Goal: Task Accomplishment & Management: Manage account settings

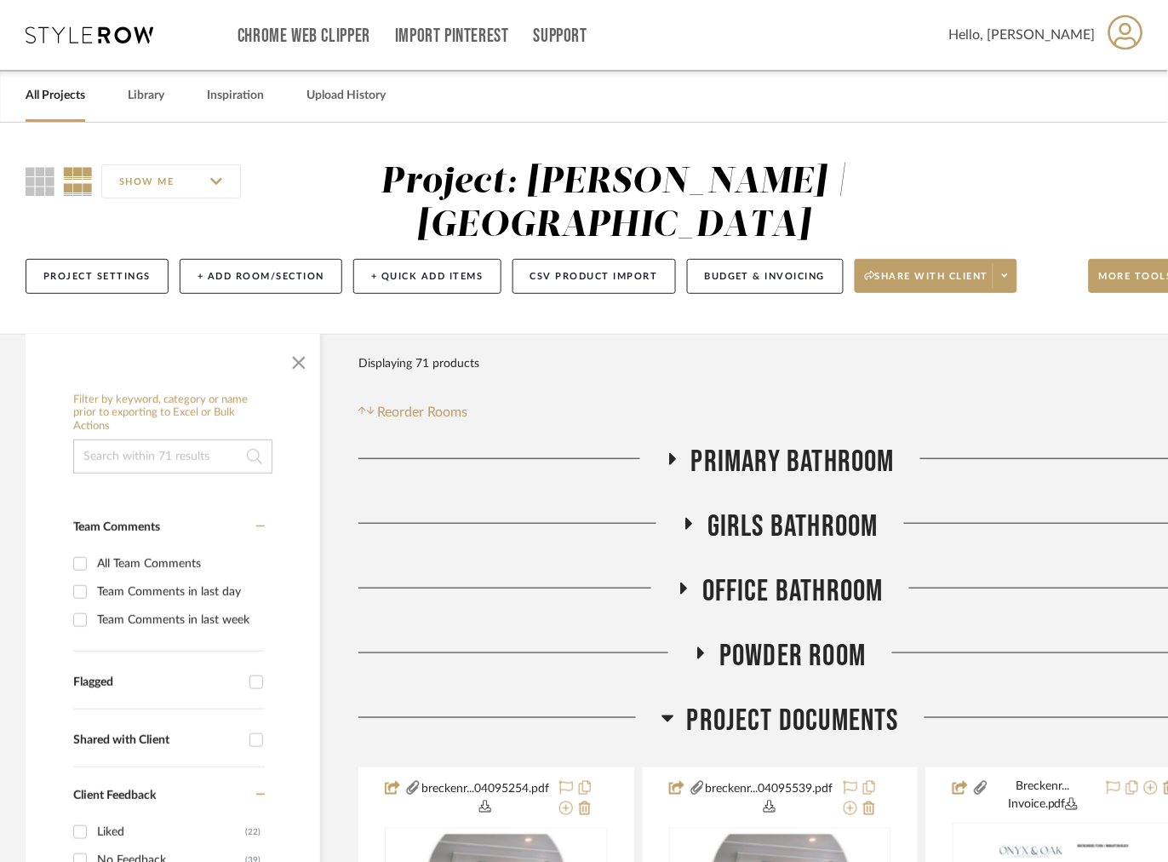
click at [86, 33] on icon at bounding box center [90, 34] width 128 height 17
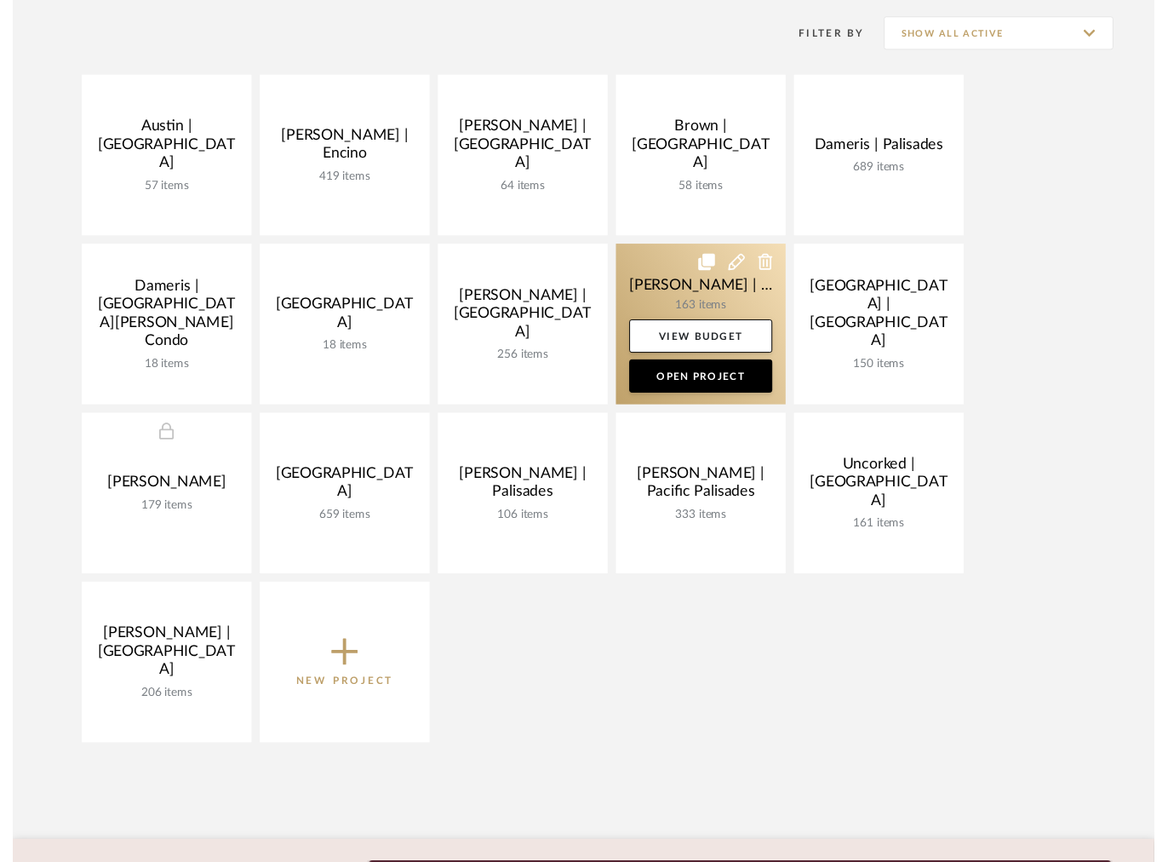
scroll to position [358, 0]
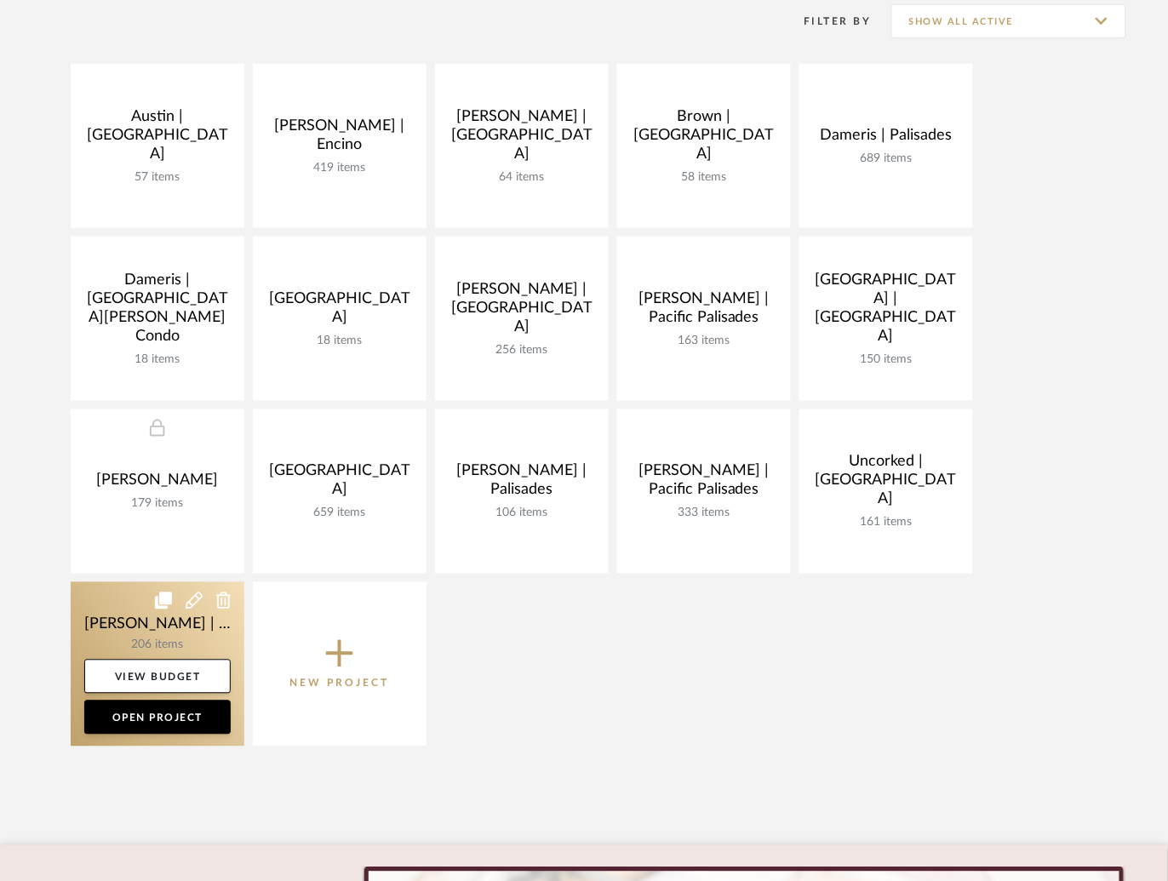
click at [118, 618] on link at bounding box center [158, 664] width 174 height 164
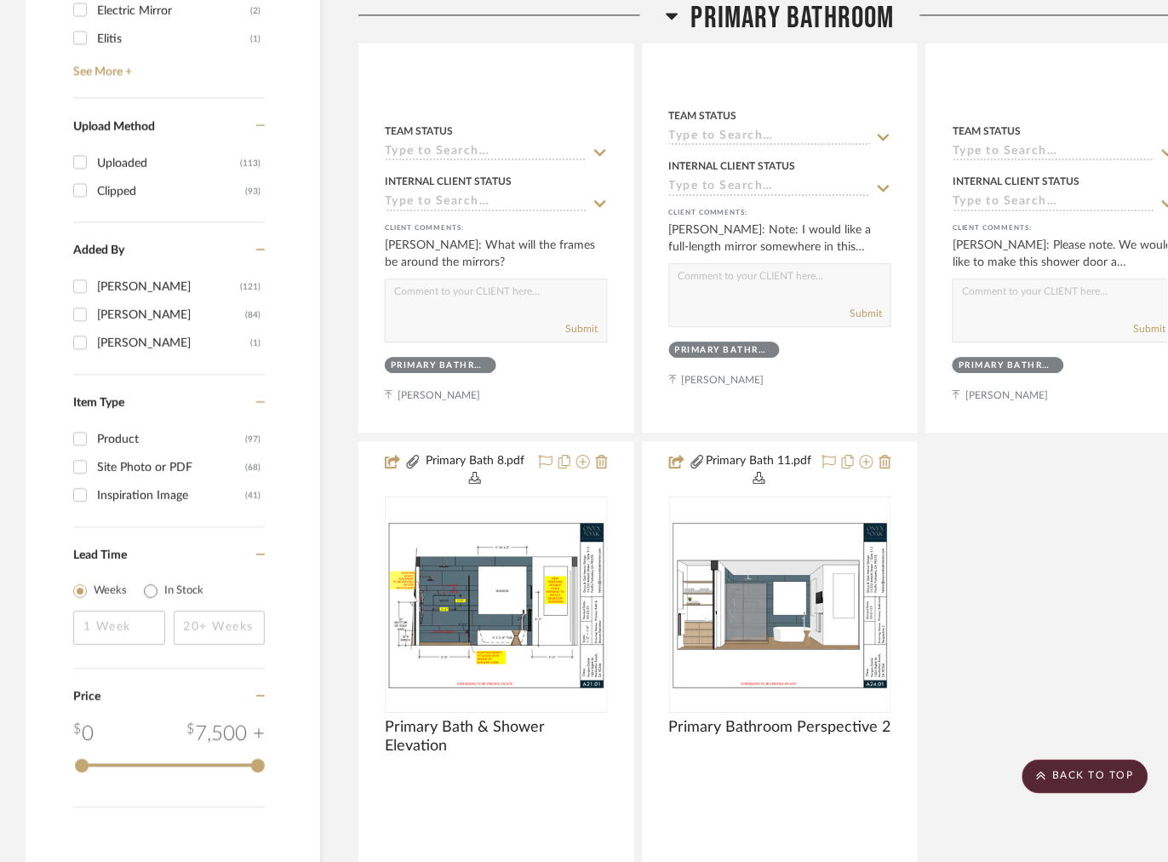
scroll to position [2322, 0]
click at [666, 18] on icon at bounding box center [672, 15] width 13 height 20
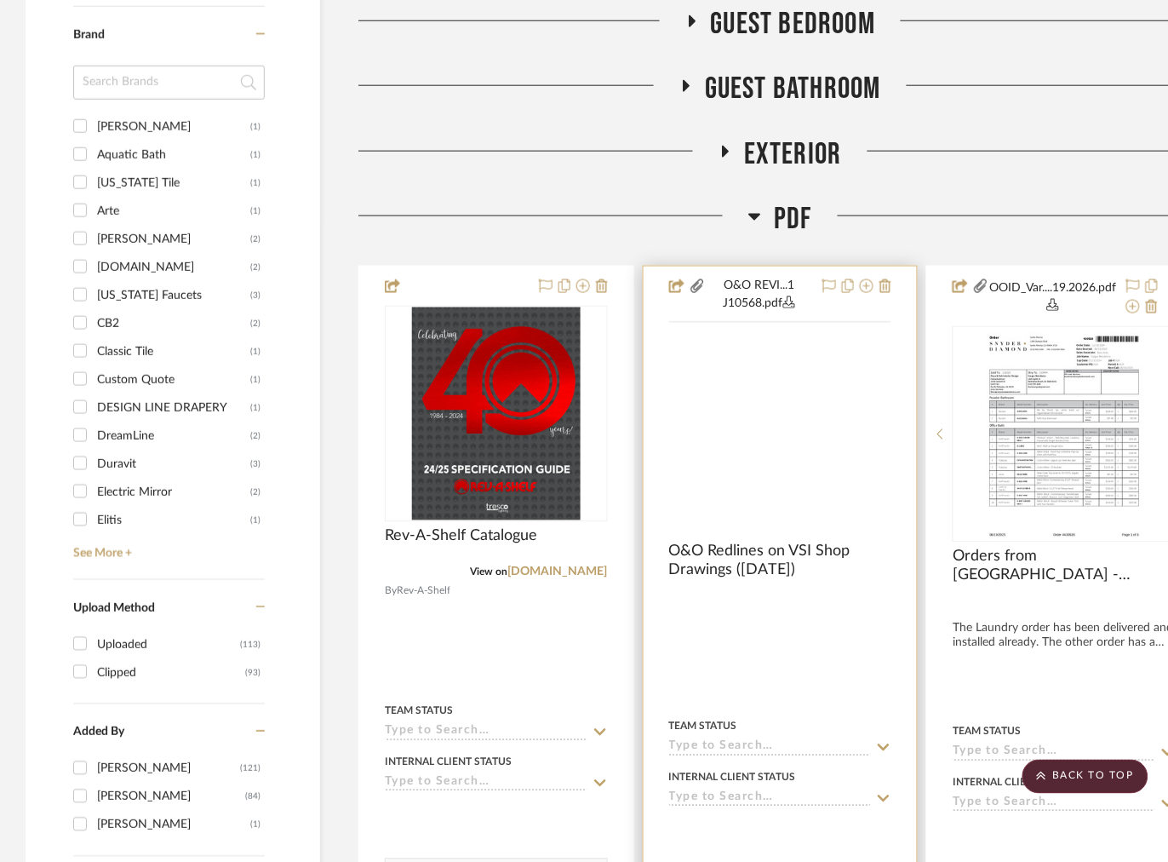
scroll to position [1839, 0]
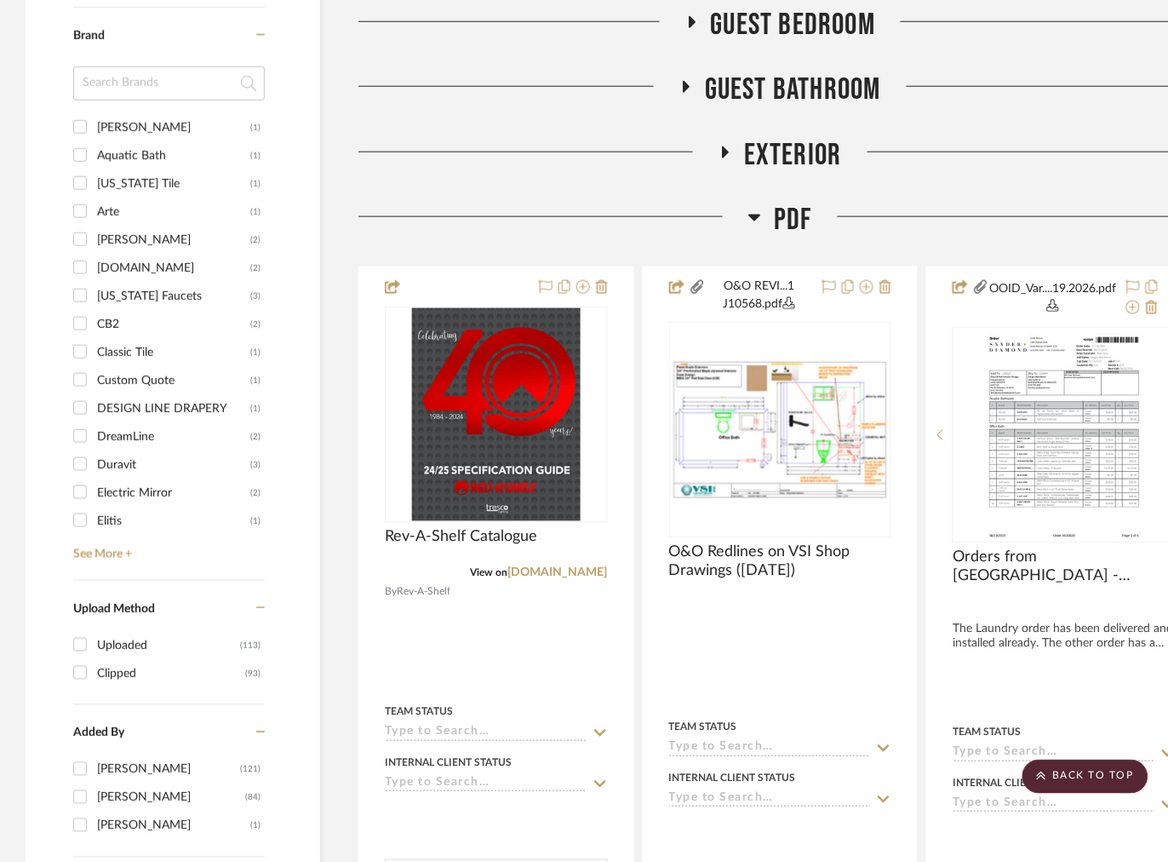
click at [755, 221] on icon at bounding box center [755, 218] width 12 height 7
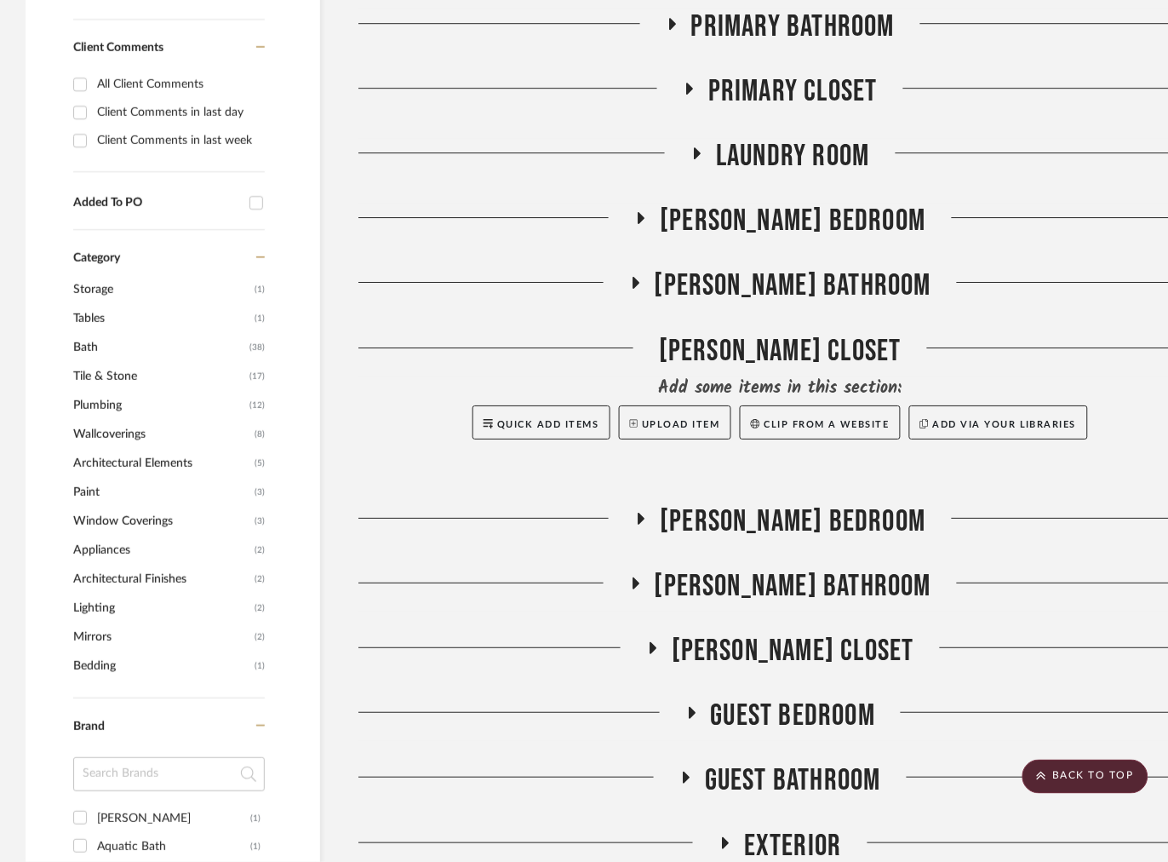
scroll to position [1131, 0]
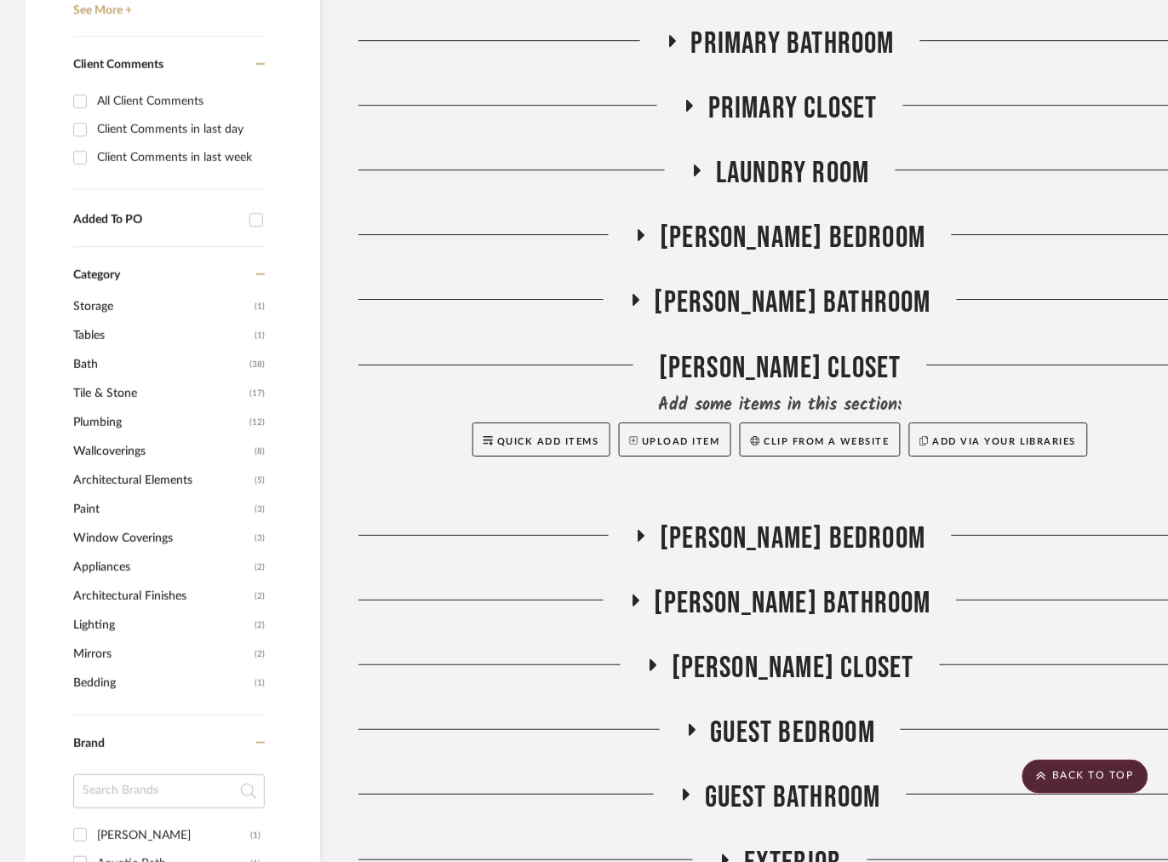
click at [639, 301] on icon at bounding box center [636, 300] width 7 height 12
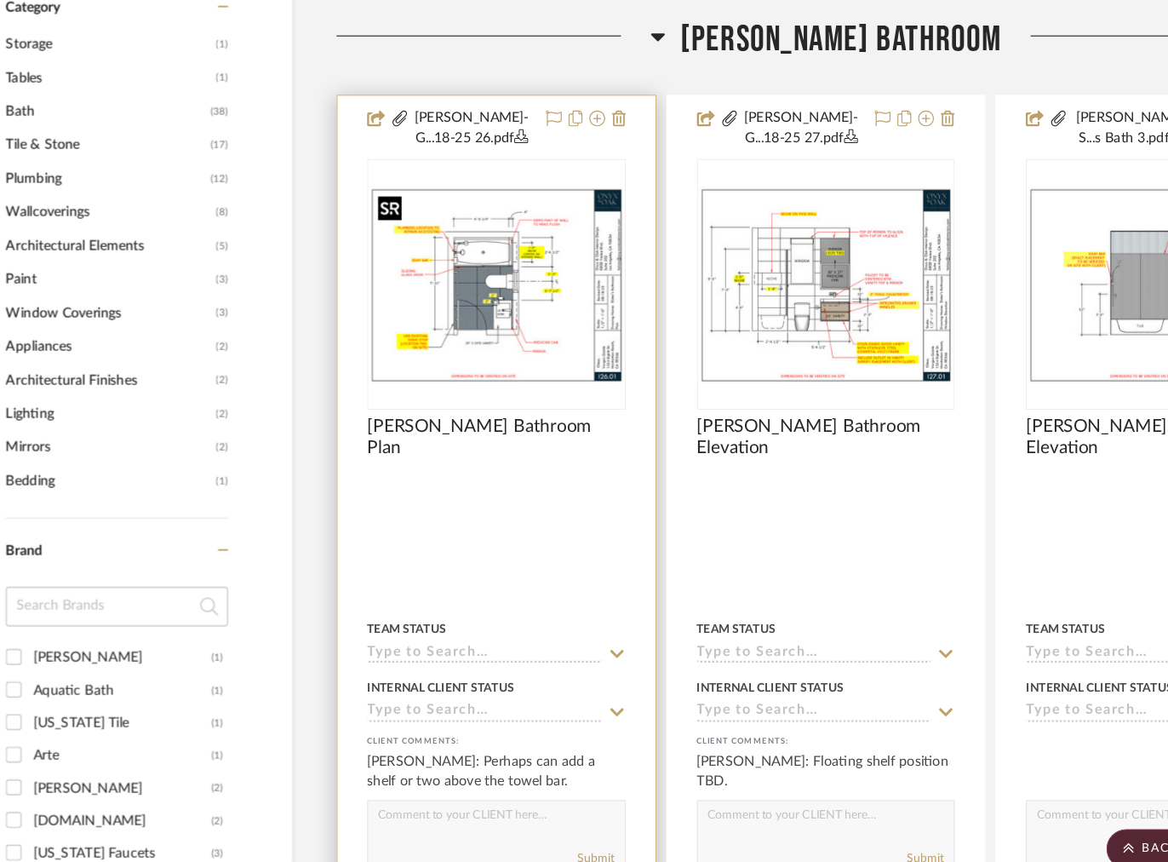
scroll to position [1354, 0]
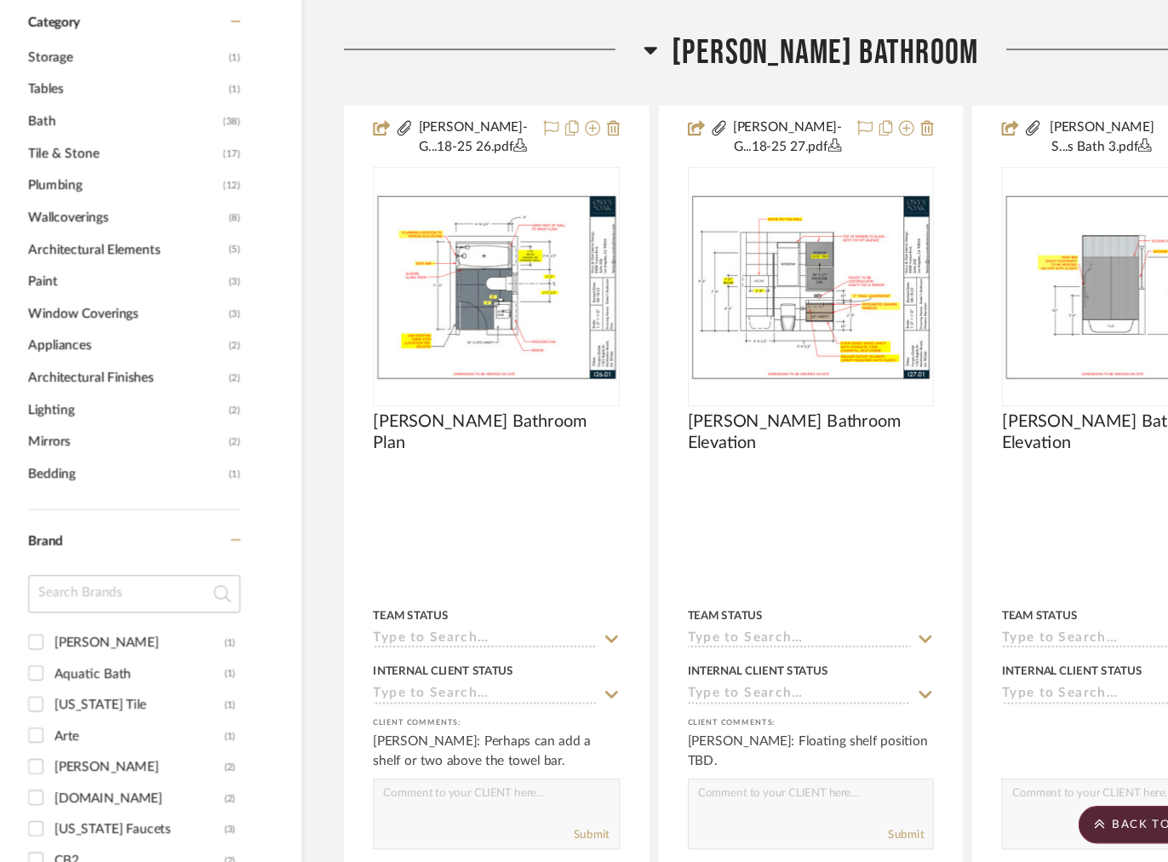
click at [678, 79] on h3 "[PERSON_NAME] Bathroom" at bounding box center [780, 79] width 302 height 37
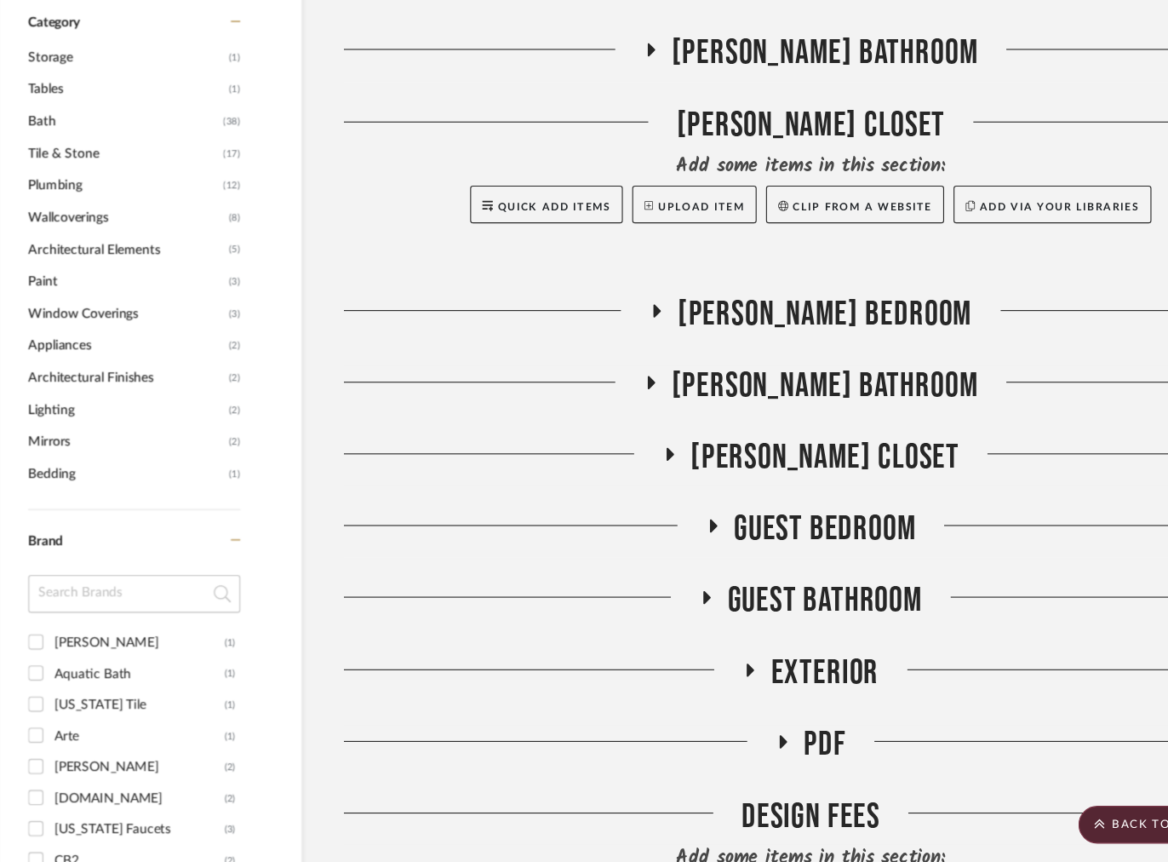
click at [693, 504] on icon at bounding box center [691, 507] width 20 height 13
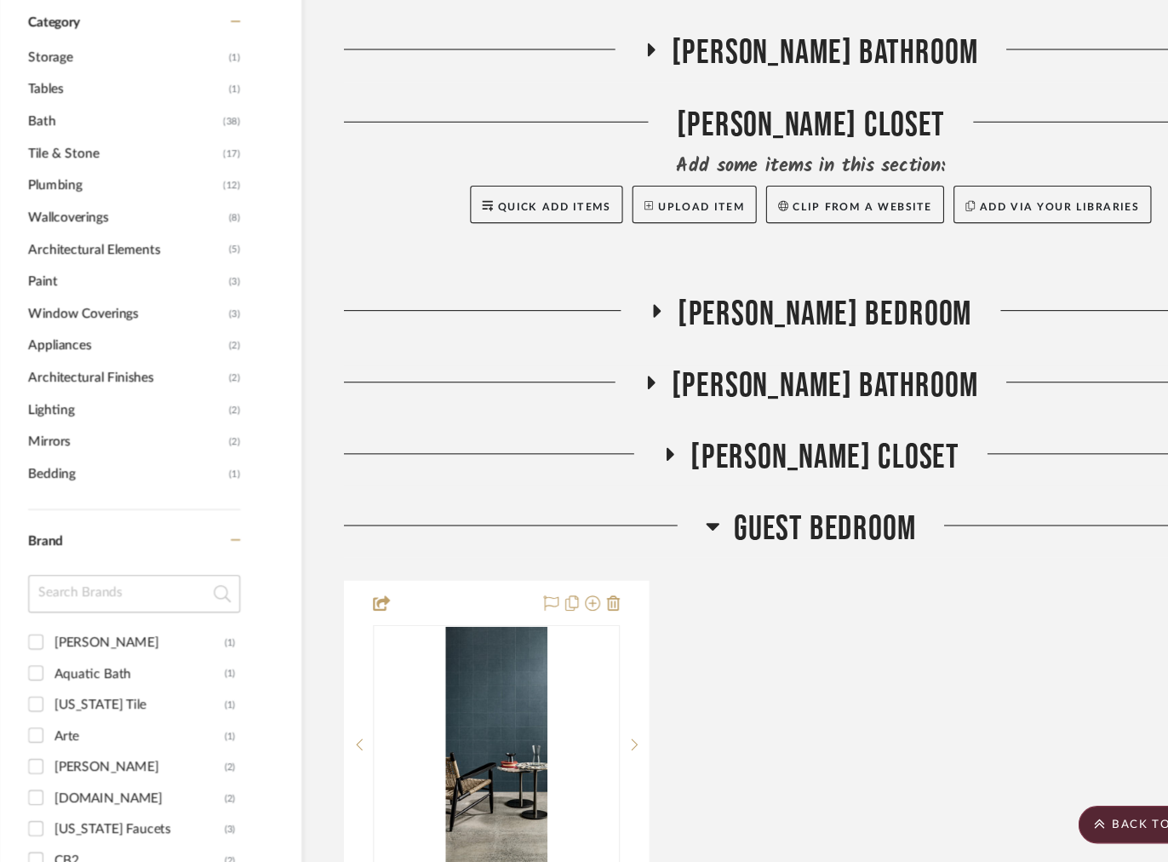
click at [693, 504] on icon at bounding box center [691, 506] width 13 height 20
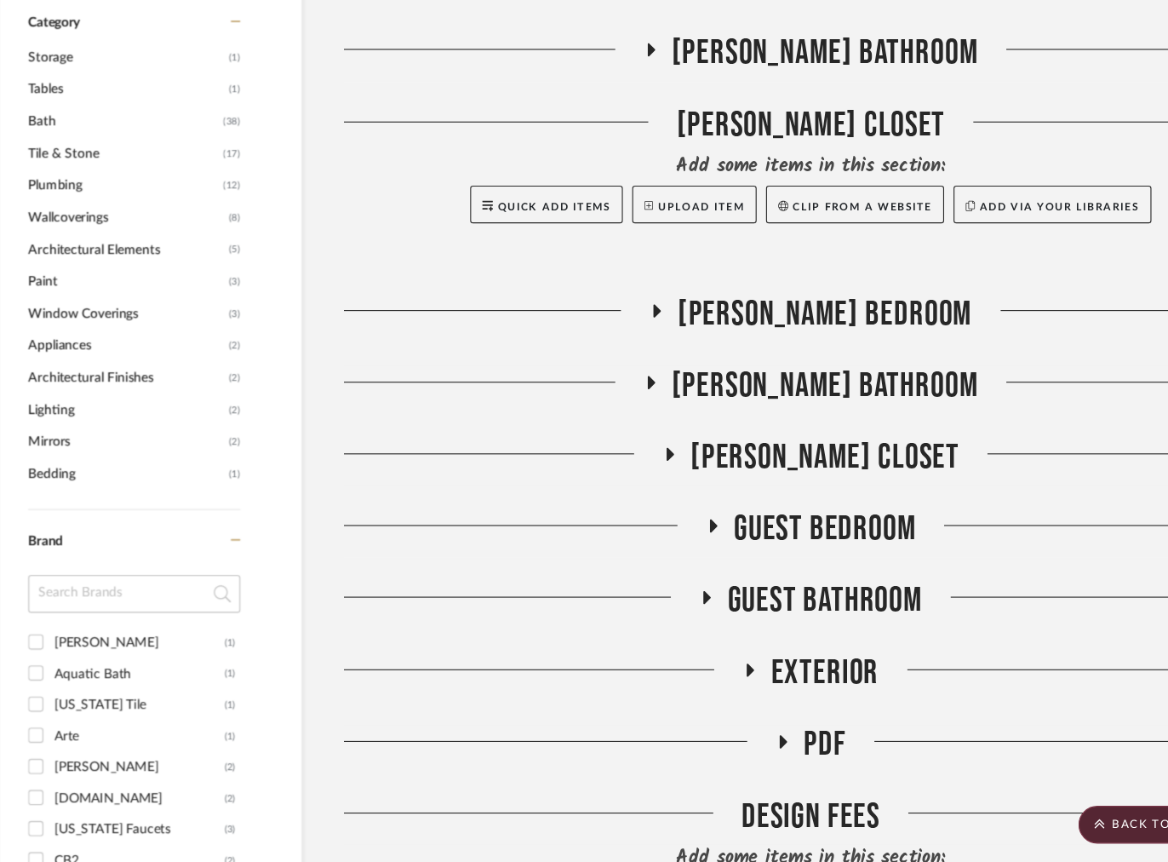
click at [683, 581] on fa-icon at bounding box center [685, 576] width 13 height 25
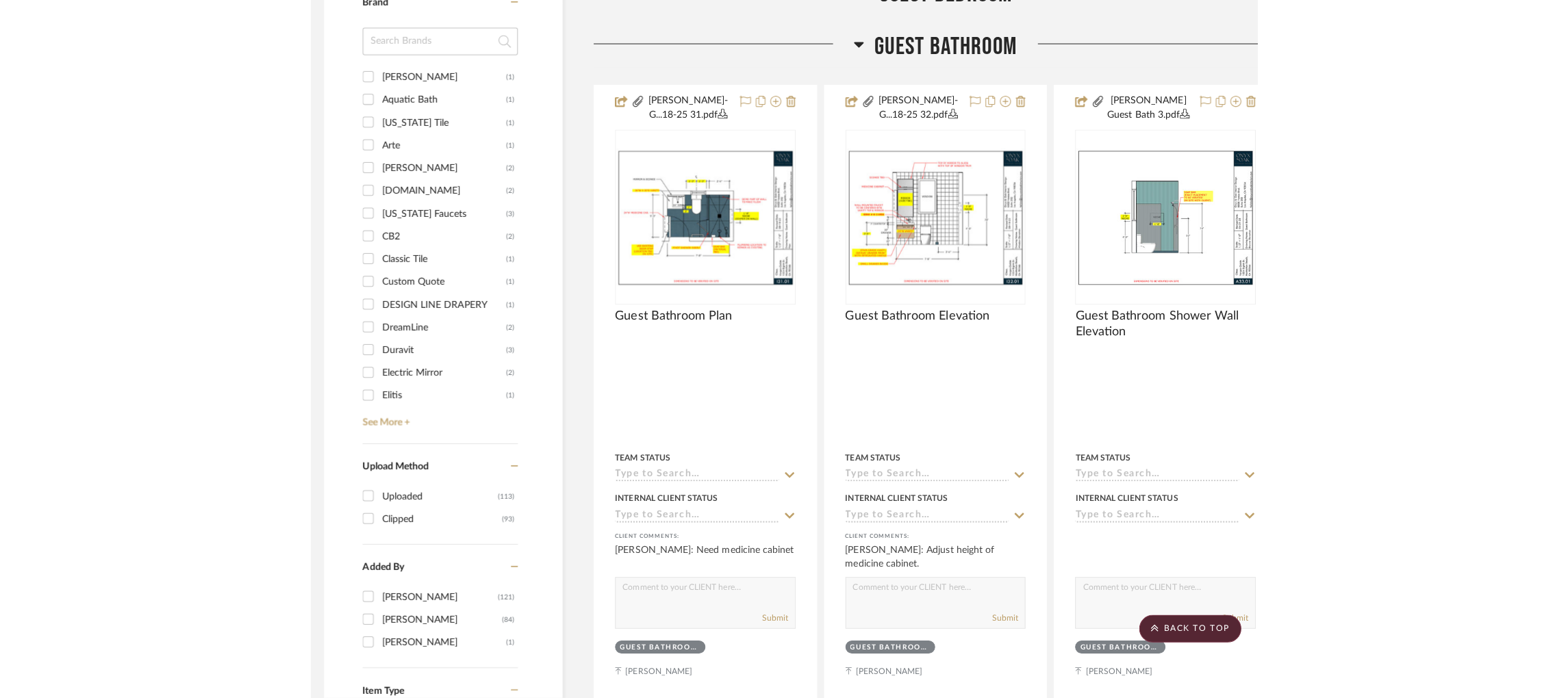
scroll to position [1469, 3]
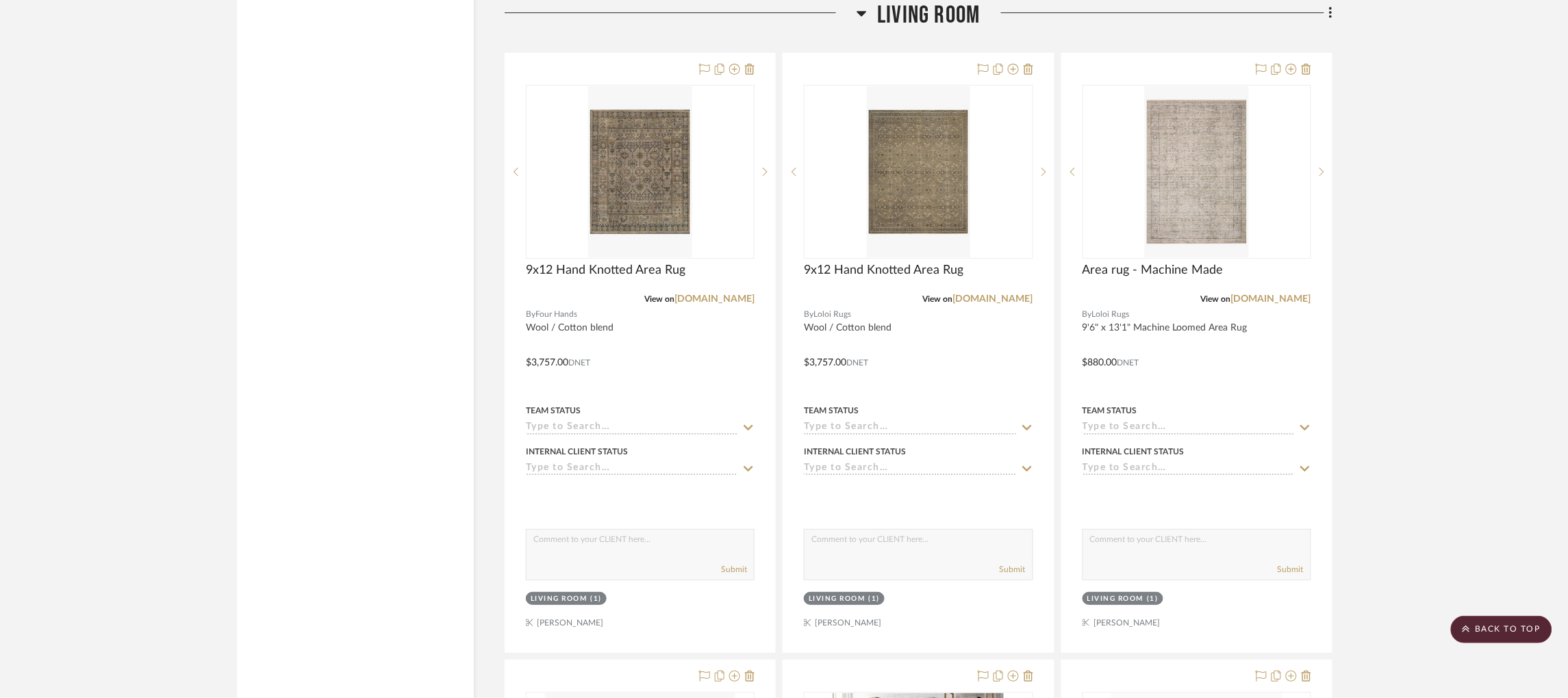
scroll to position [1714, 0]
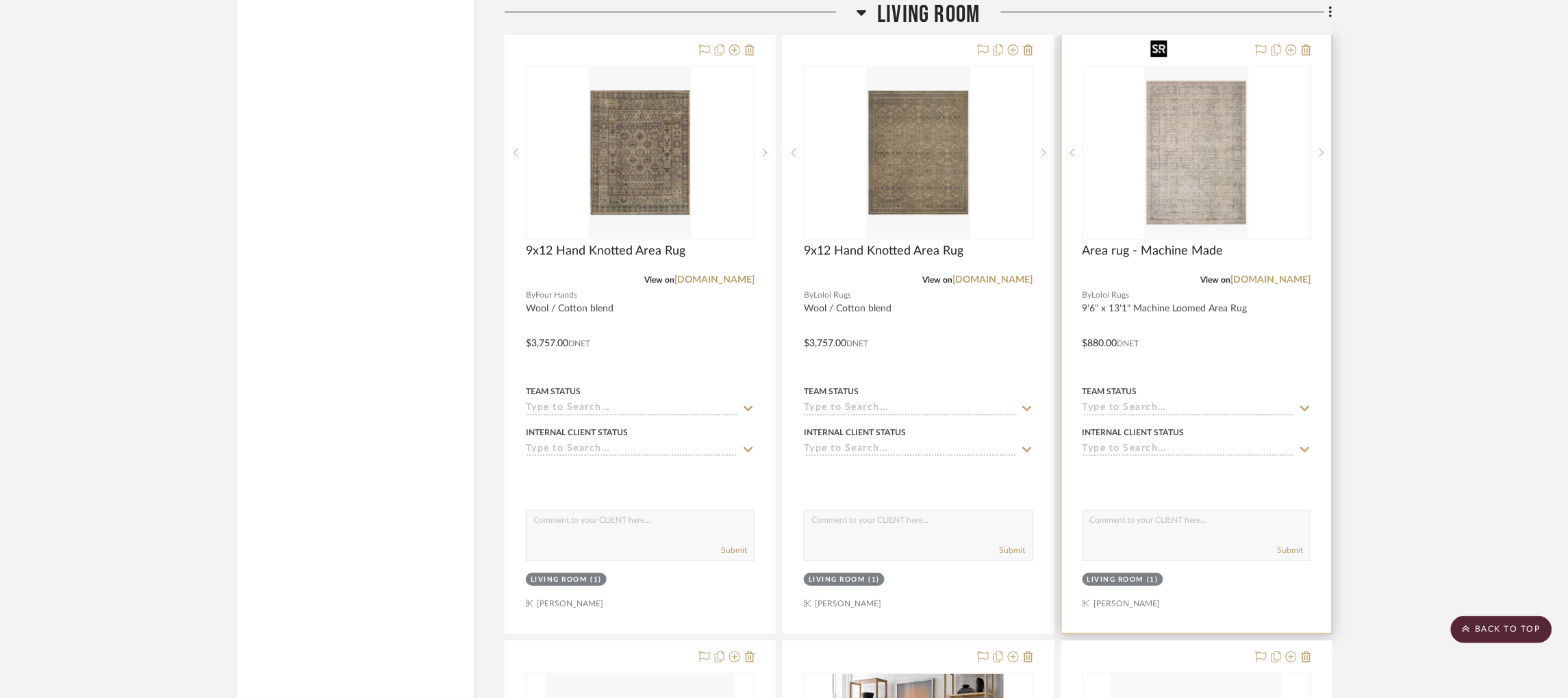
click at [1213, 168] on img "0" at bounding box center [1196, 152] width 104 height 171
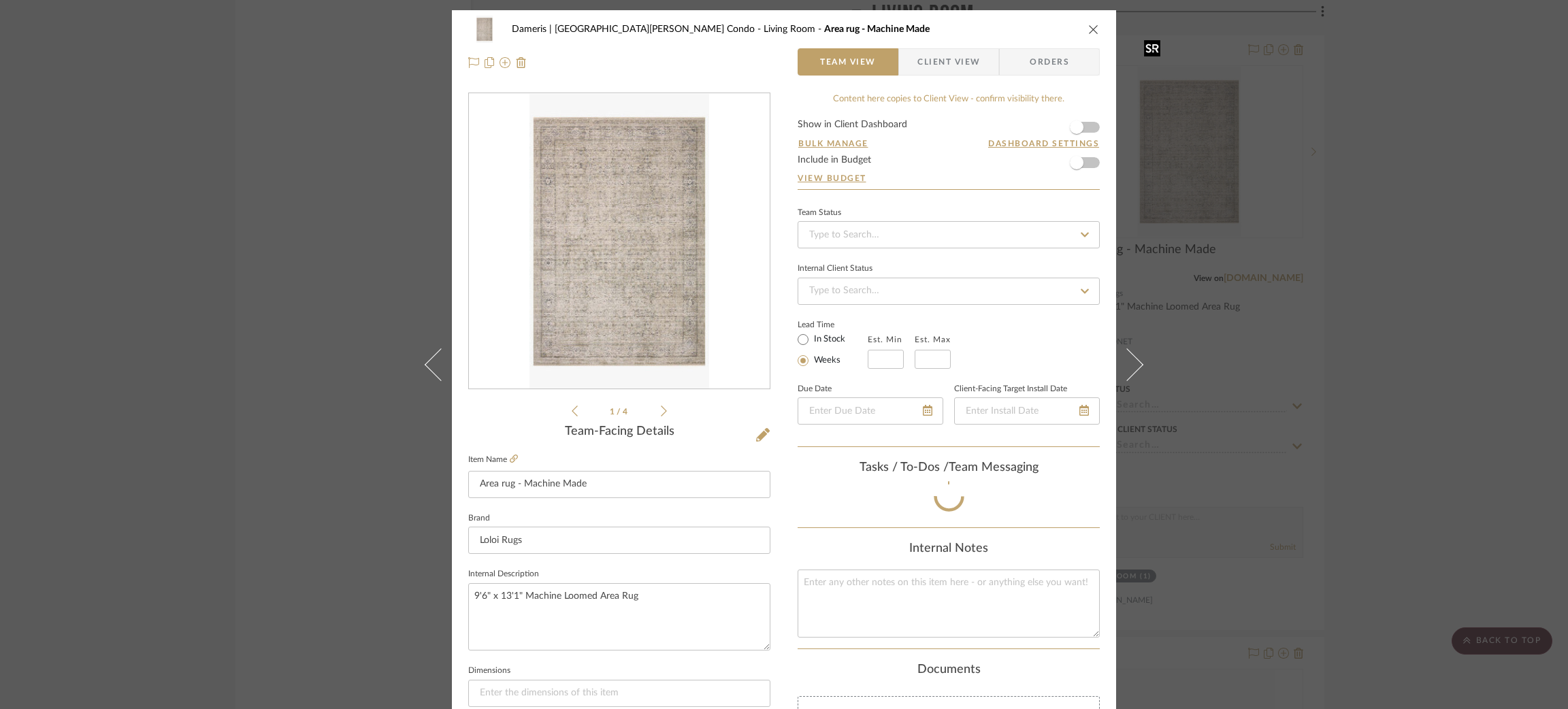
scroll to position [162, 0]
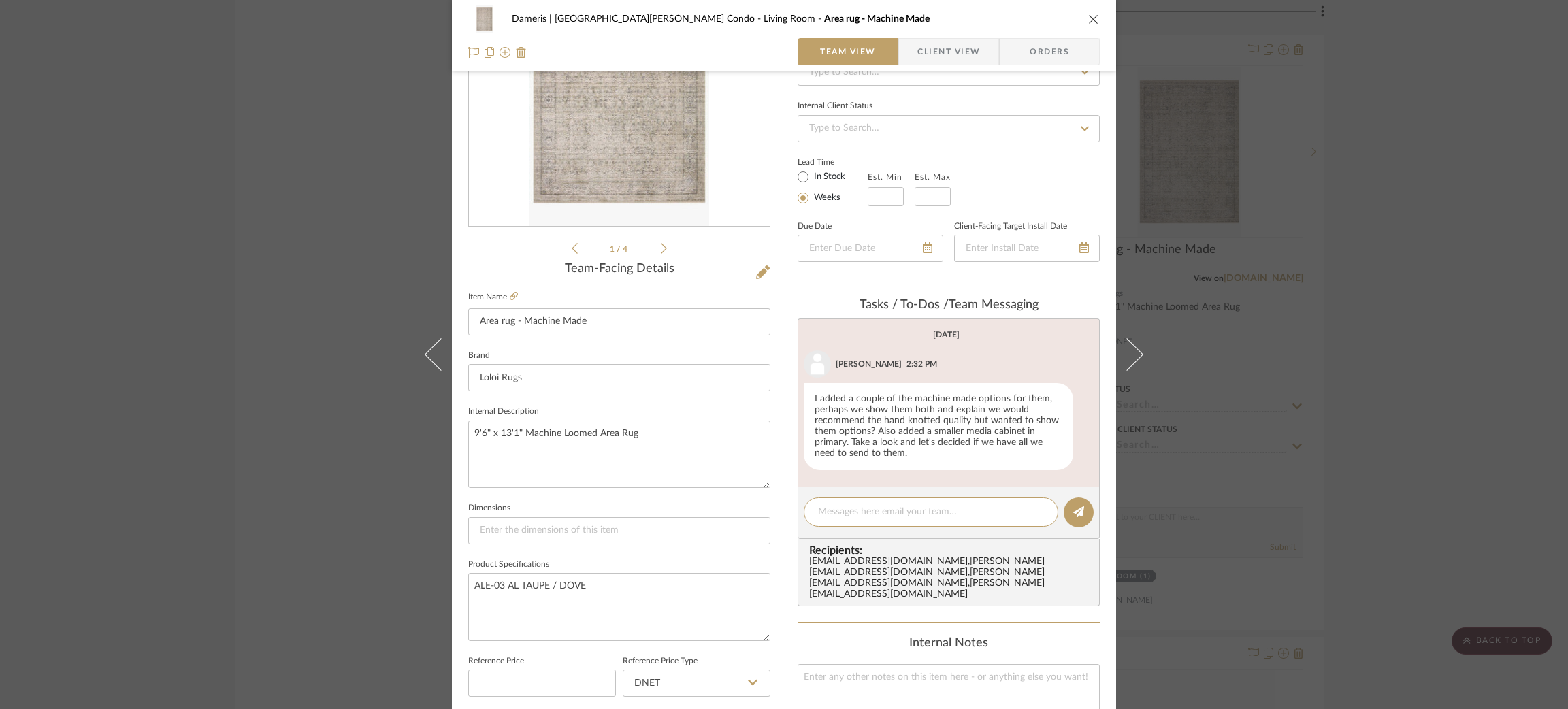
click at [301, 298] on div "Dameris | Santa Monica Condo Living Room Area rug - Machine Made Team View Clie…" at bounding box center [784, 354] width 1568 height 709
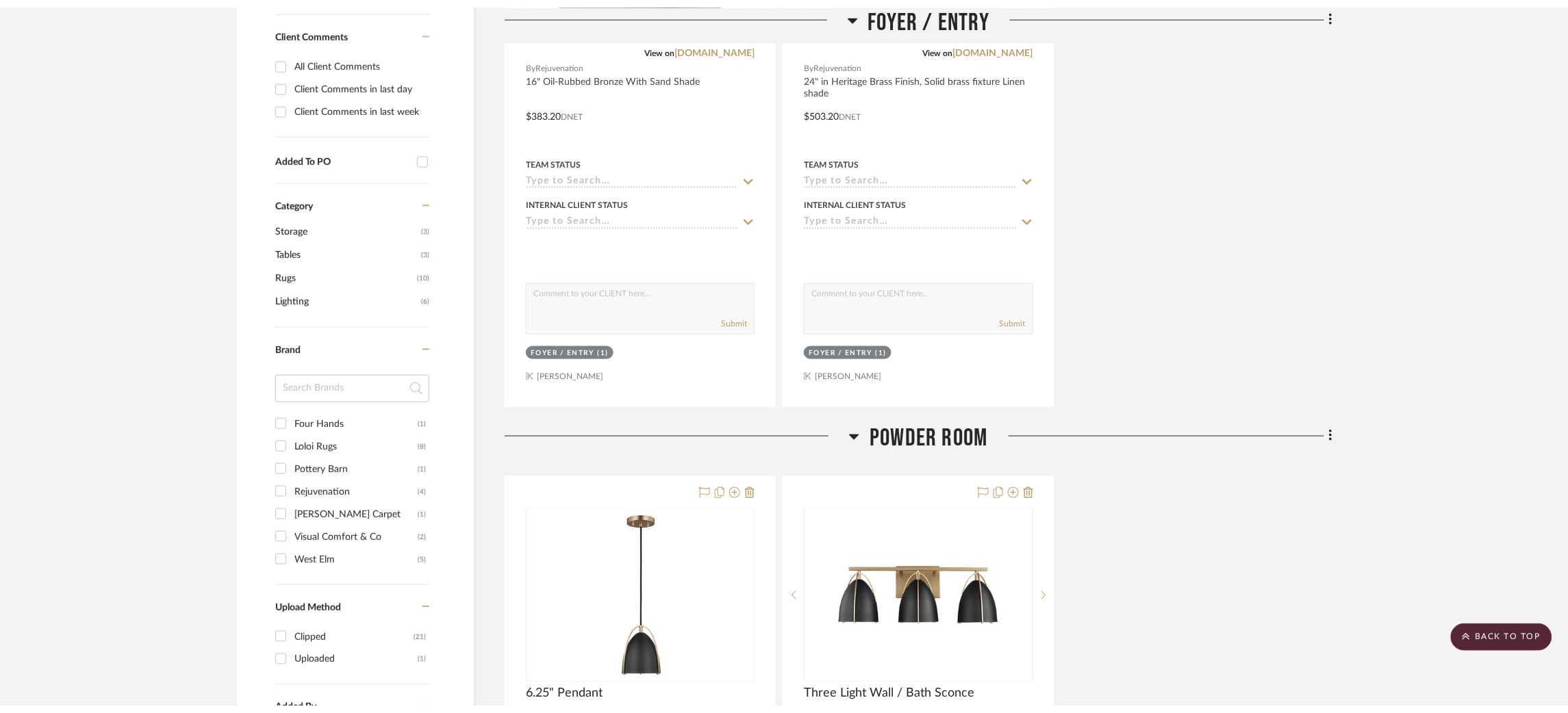
scroll to position [0, 0]
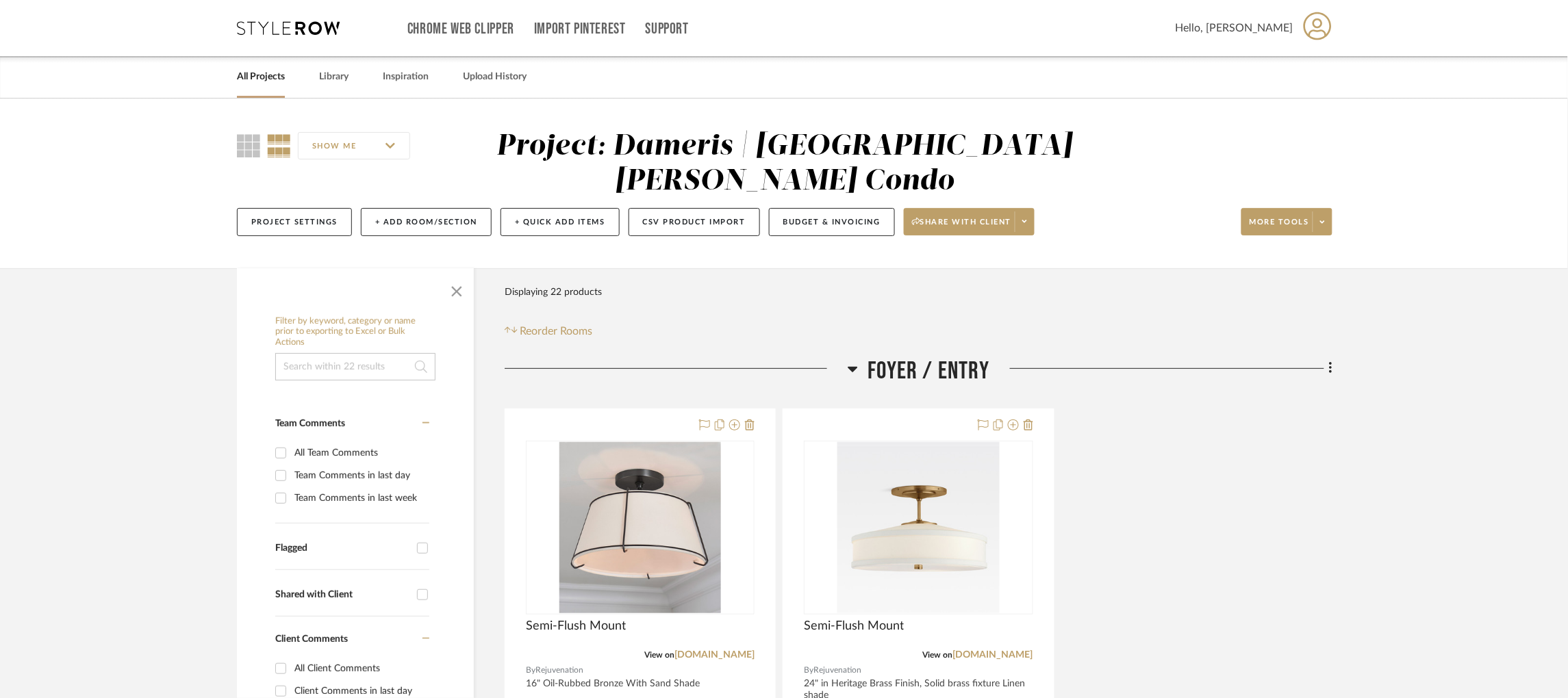
click at [302, 21] on icon at bounding box center [289, 27] width 103 height 14
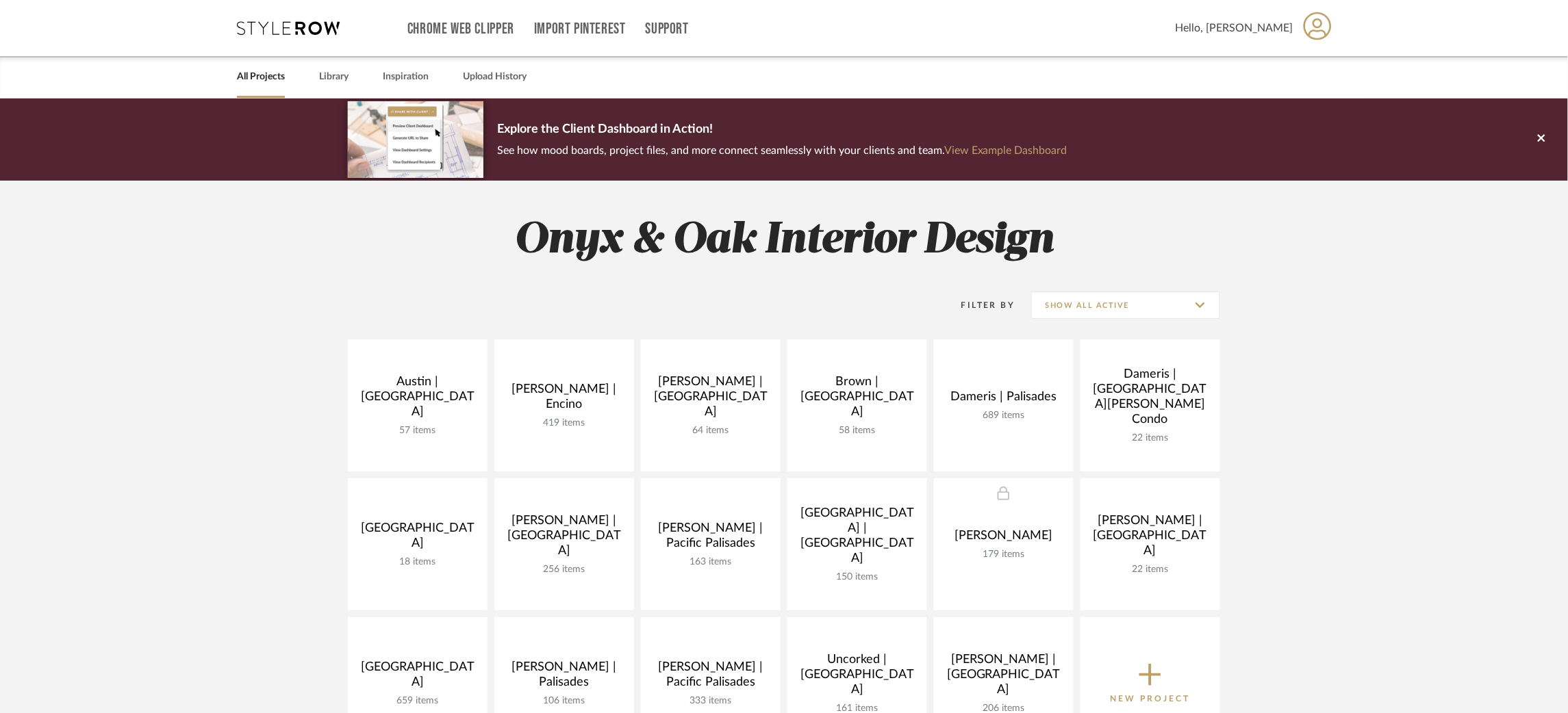
scroll to position [186, 0]
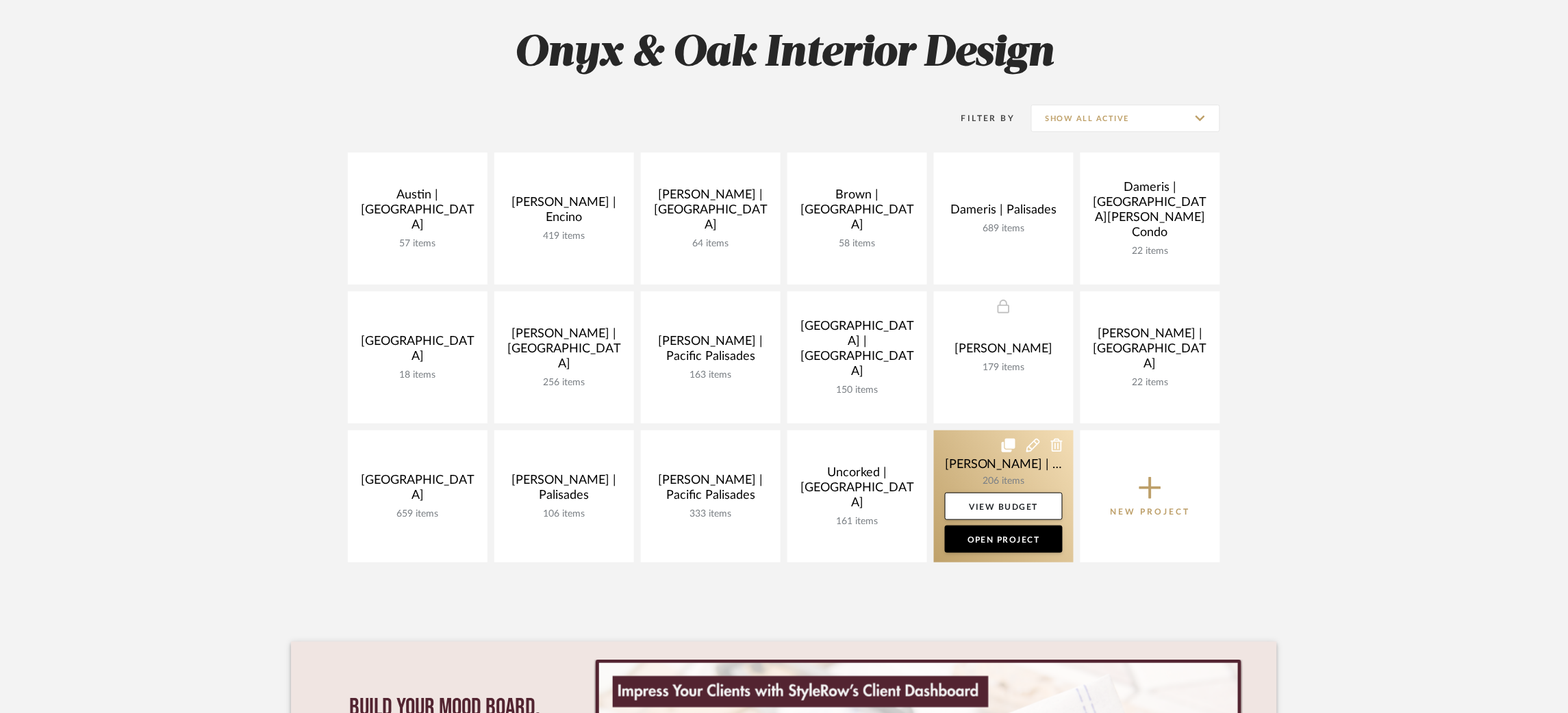
click at [959, 458] on link at bounding box center [1004, 496] width 140 height 132
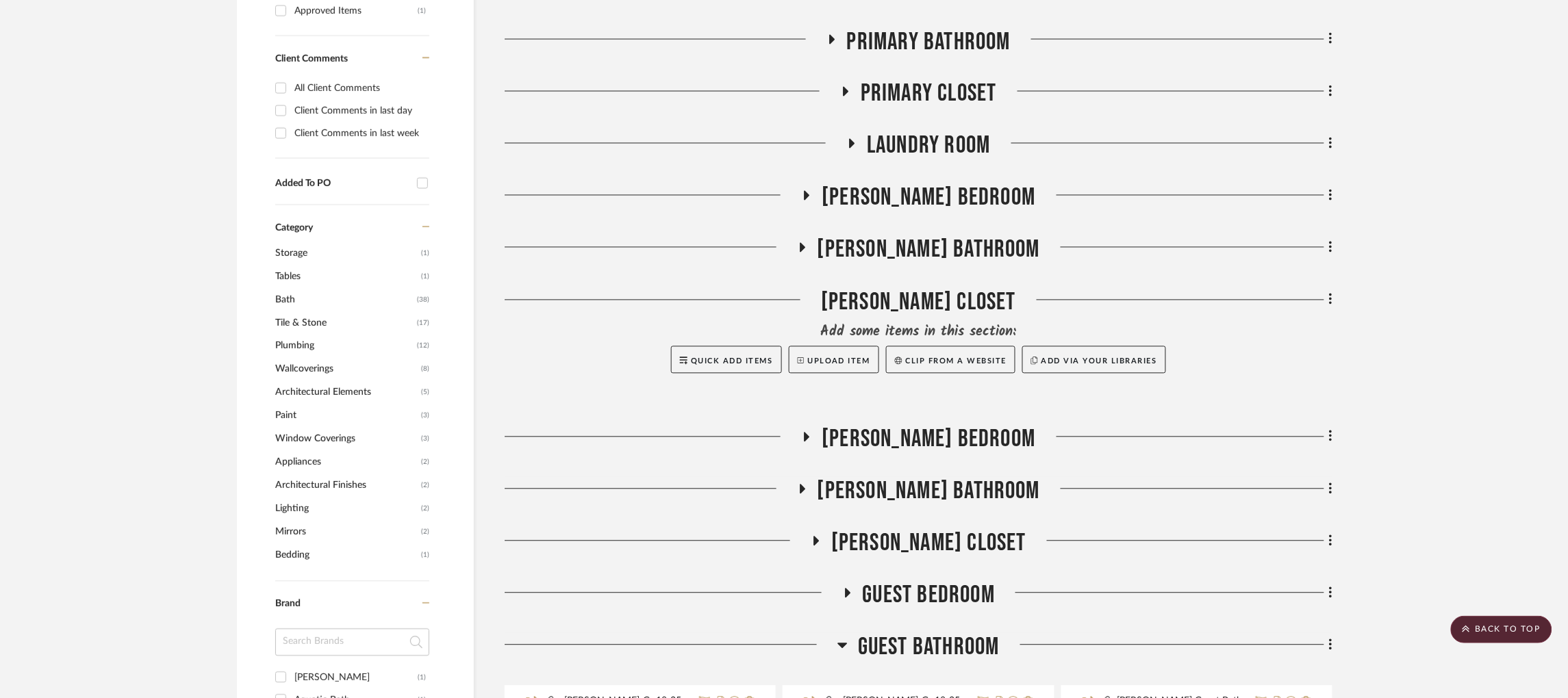
scroll to position [905, 0]
click at [807, 482] on fa-icon at bounding box center [802, 492] width 10 height 20
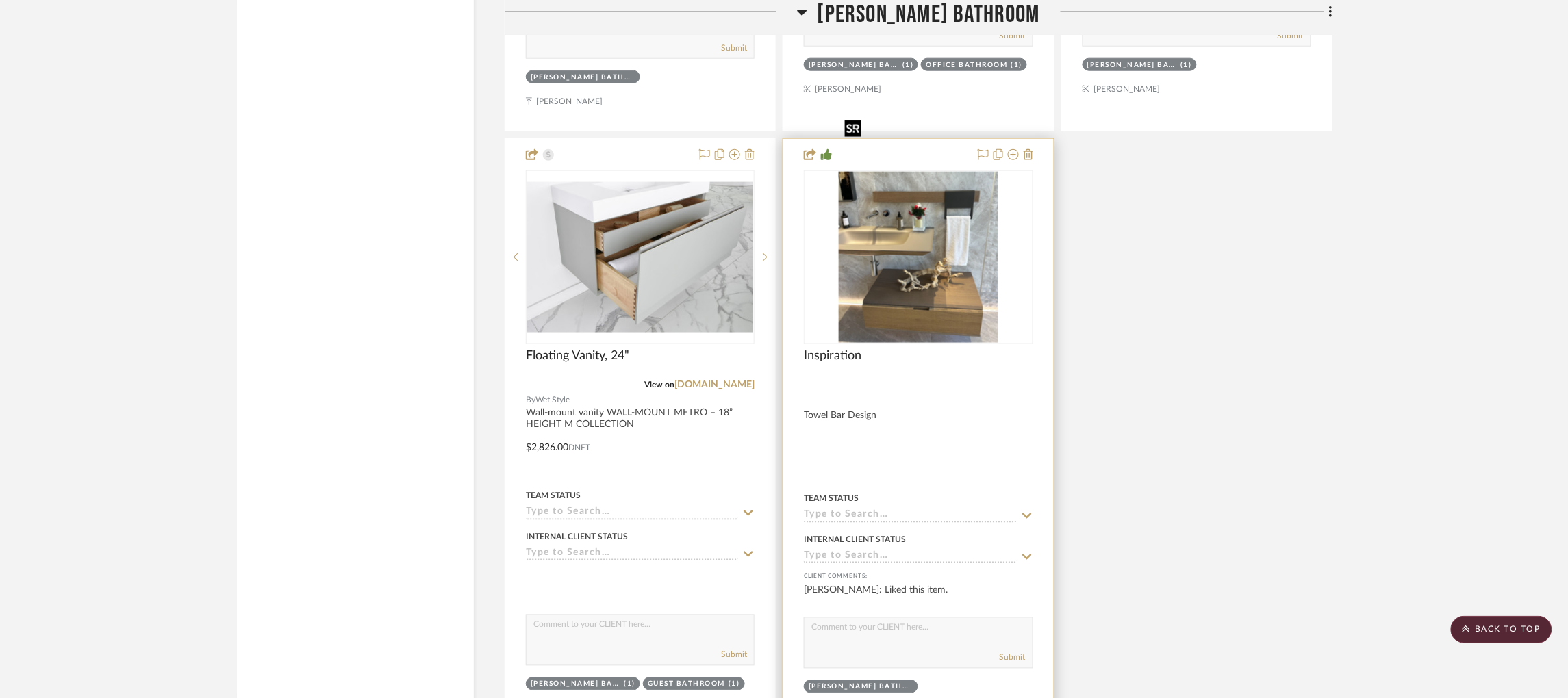
scroll to position [2534, 0]
click at [944, 195] on img "0" at bounding box center [918, 257] width 159 height 171
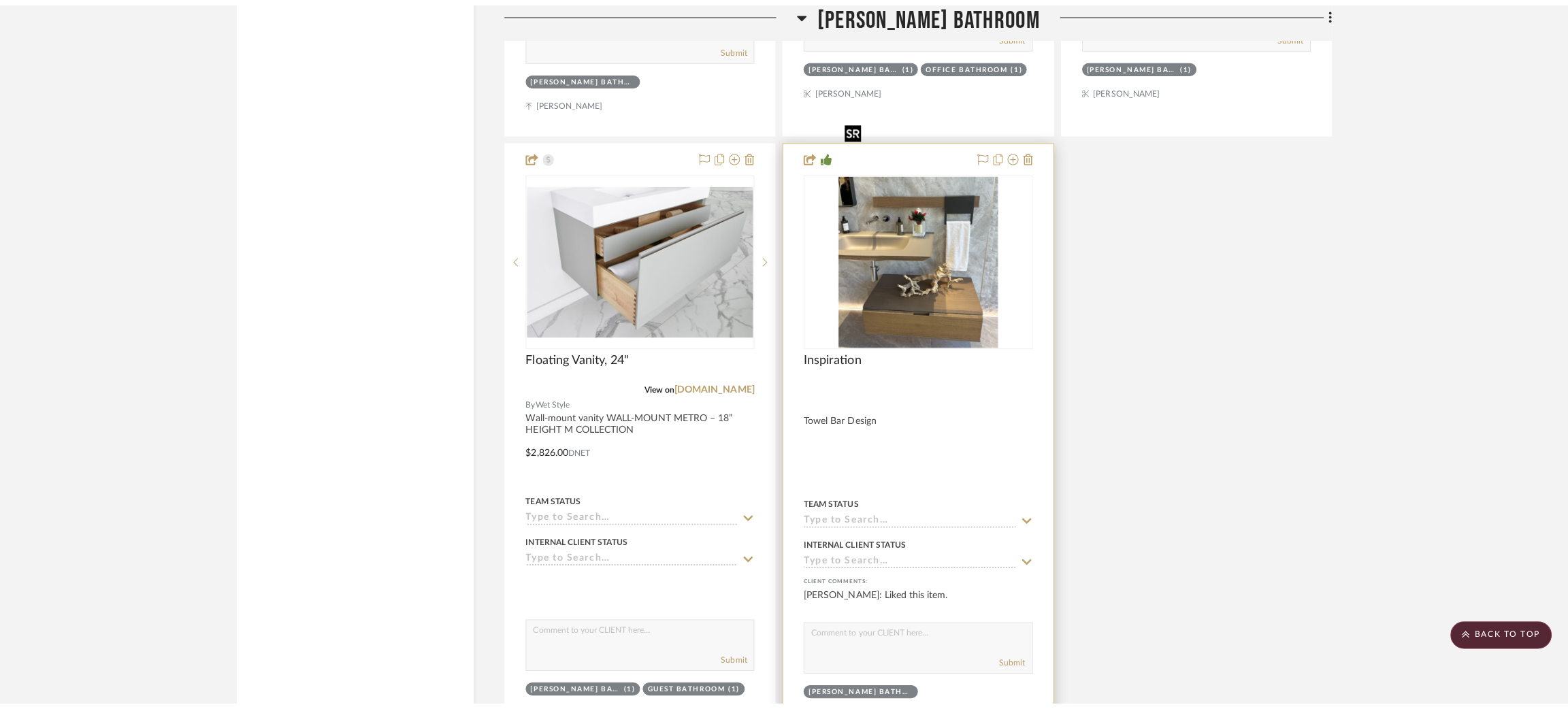
scroll to position [0, 0]
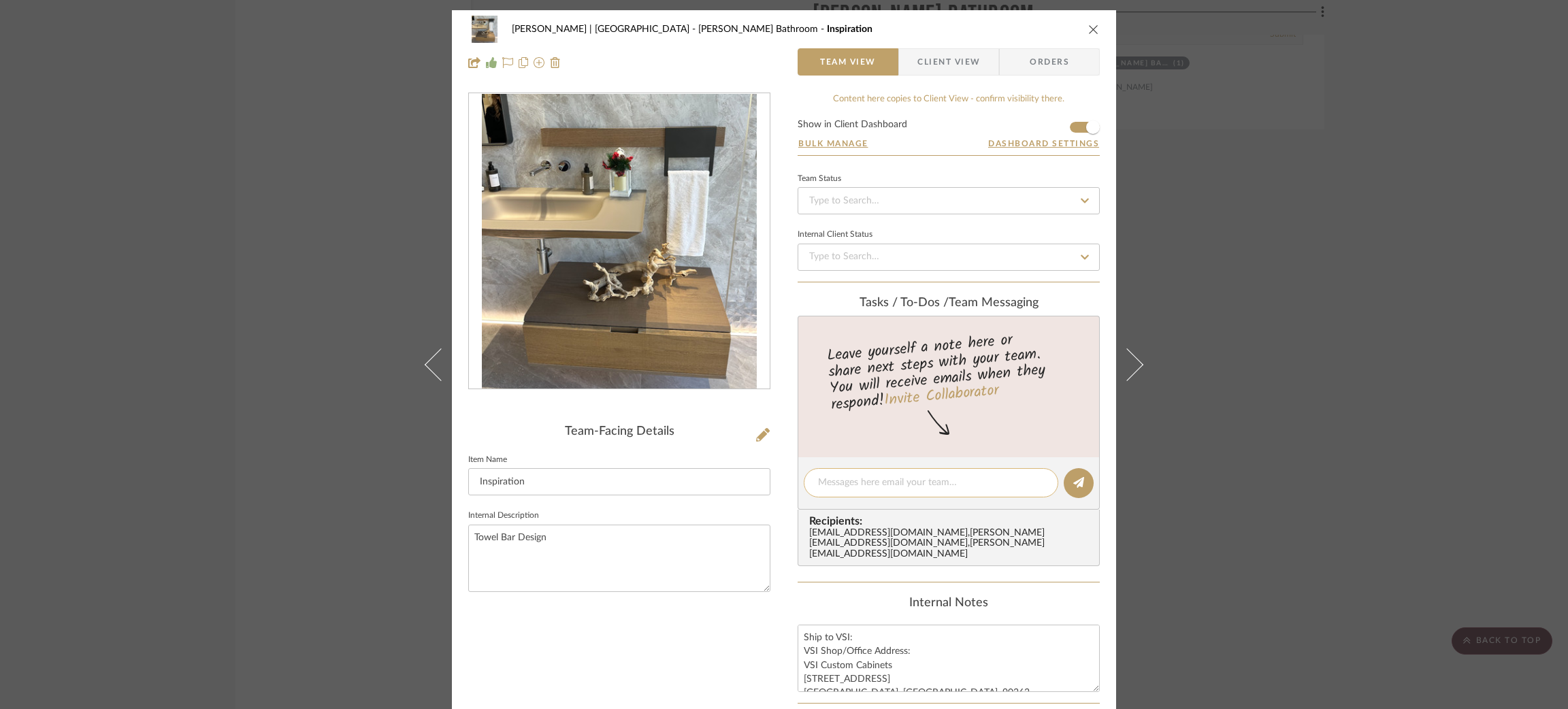
click at [879, 481] on textarea at bounding box center [931, 483] width 226 height 14
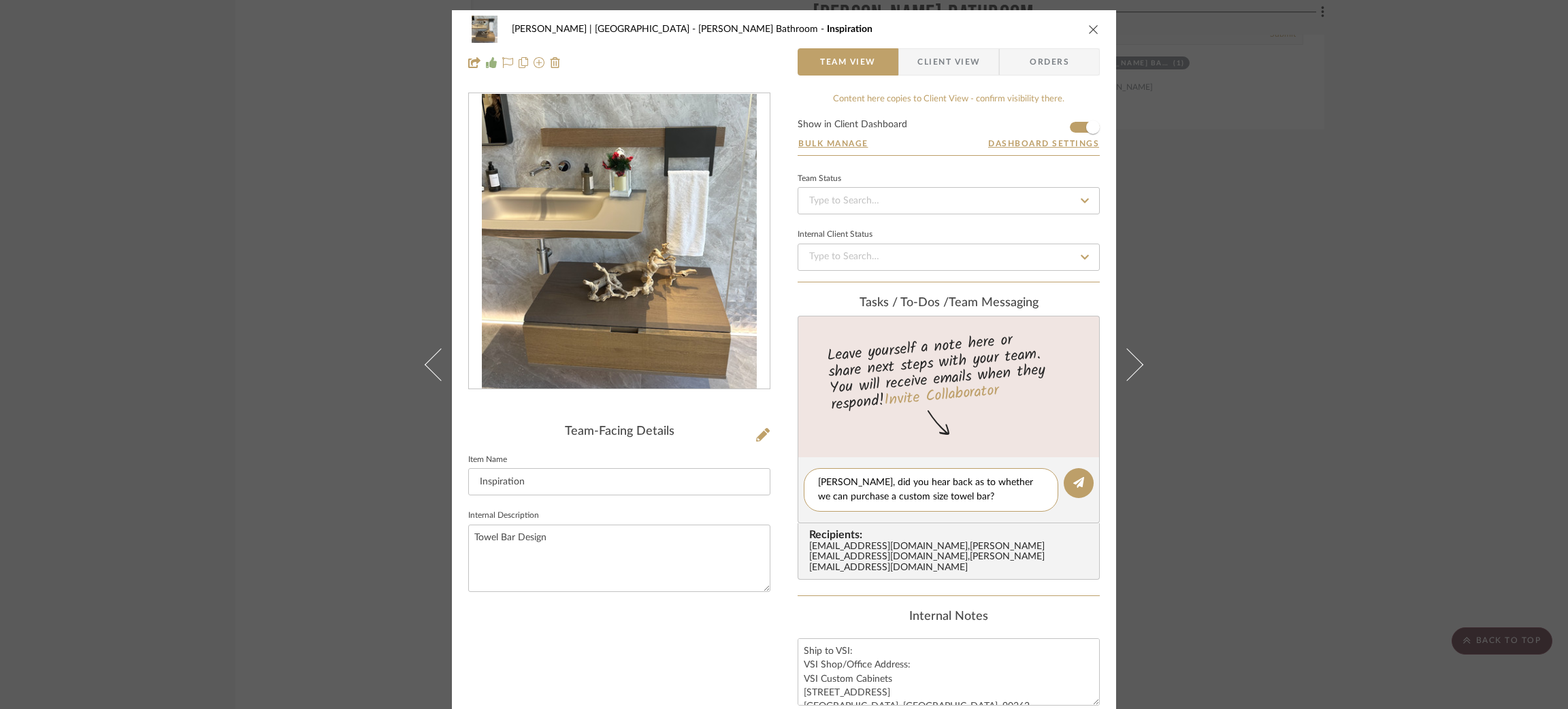
type textarea "Felicia, did you hear back as to whether we can purchase a custom size towel ba…"
click at [1074, 481] on icon at bounding box center [1079, 483] width 11 height 11
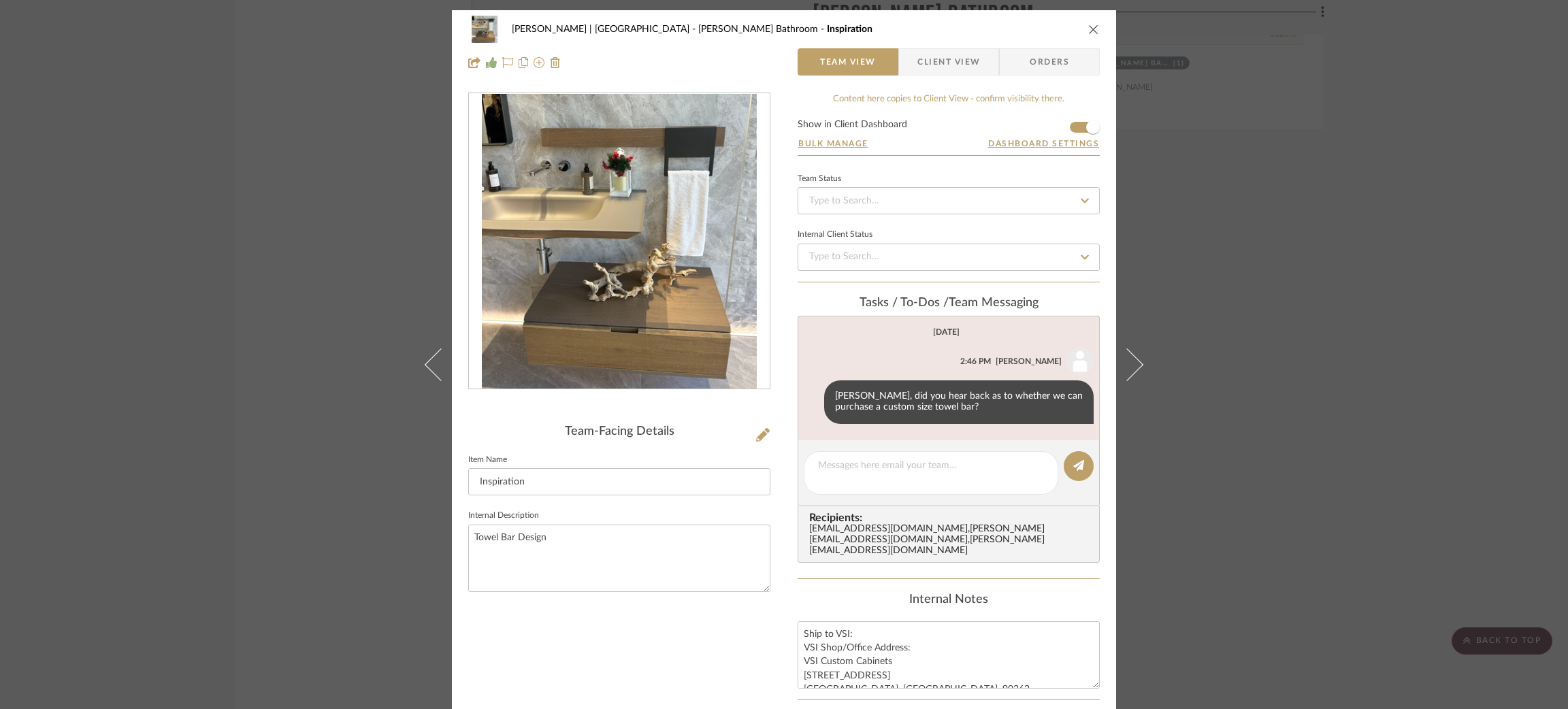
click at [195, 256] on div "Vargas-Gable | Manhattan Beach Steele's Bathroom Inspiration Team View Client V…" at bounding box center [784, 354] width 1568 height 709
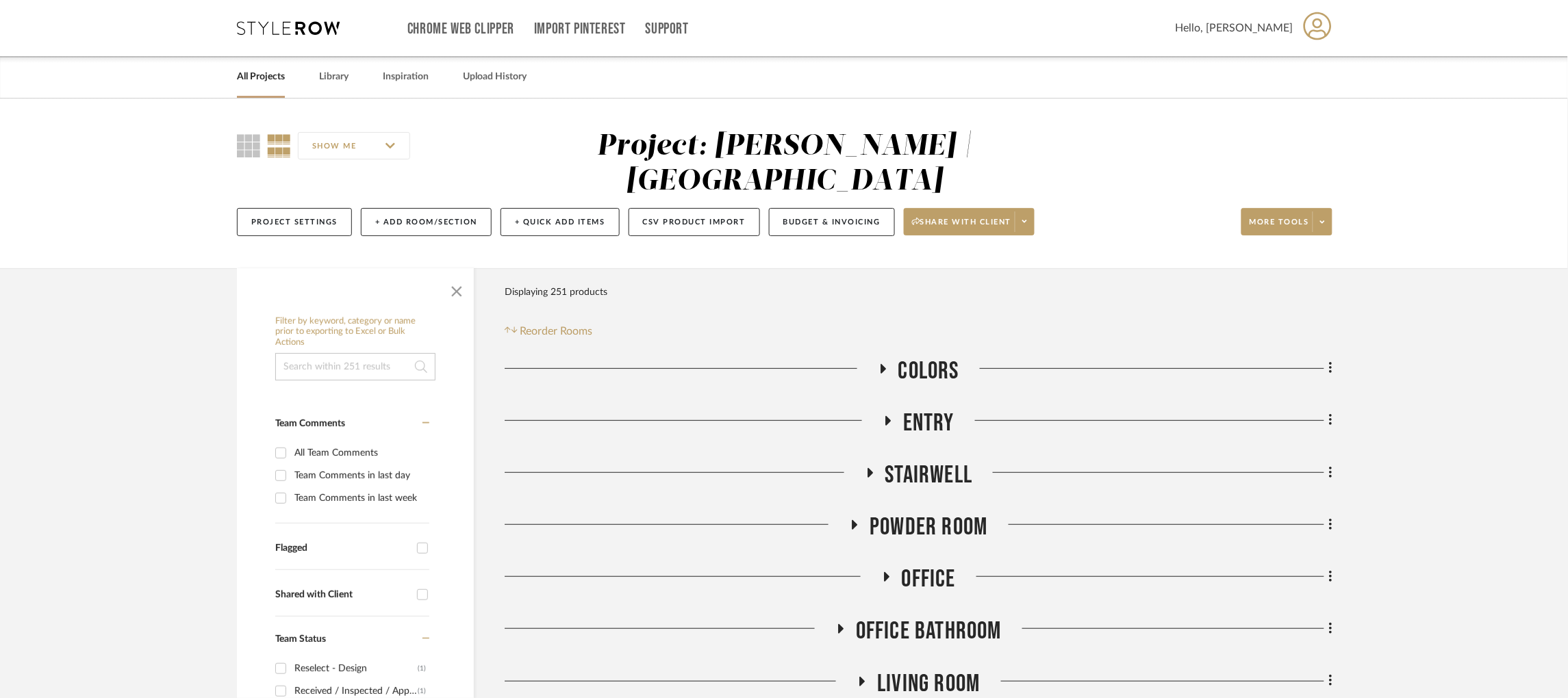
click at [266, 27] on icon at bounding box center [289, 27] width 103 height 14
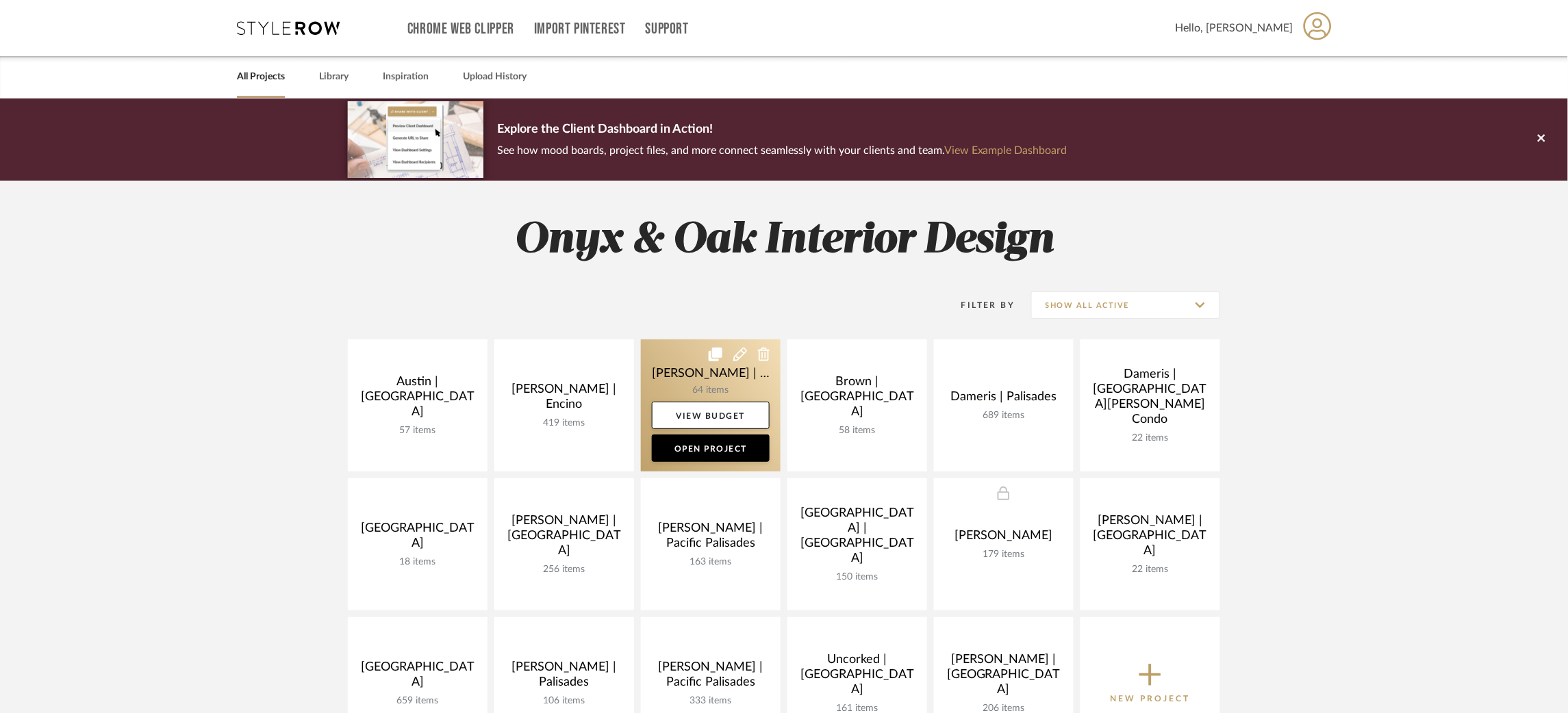
click at [675, 381] on link at bounding box center [711, 405] width 140 height 132
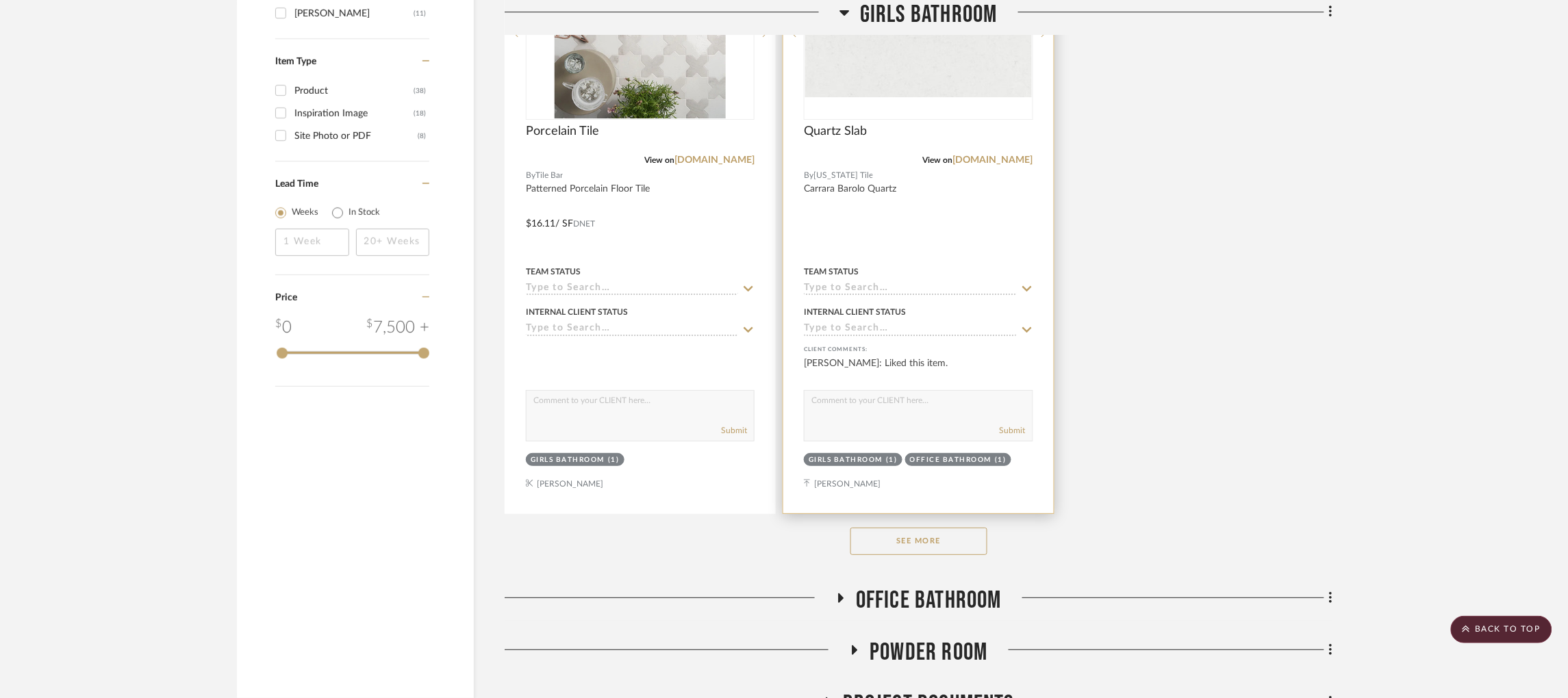
scroll to position [1768, 0]
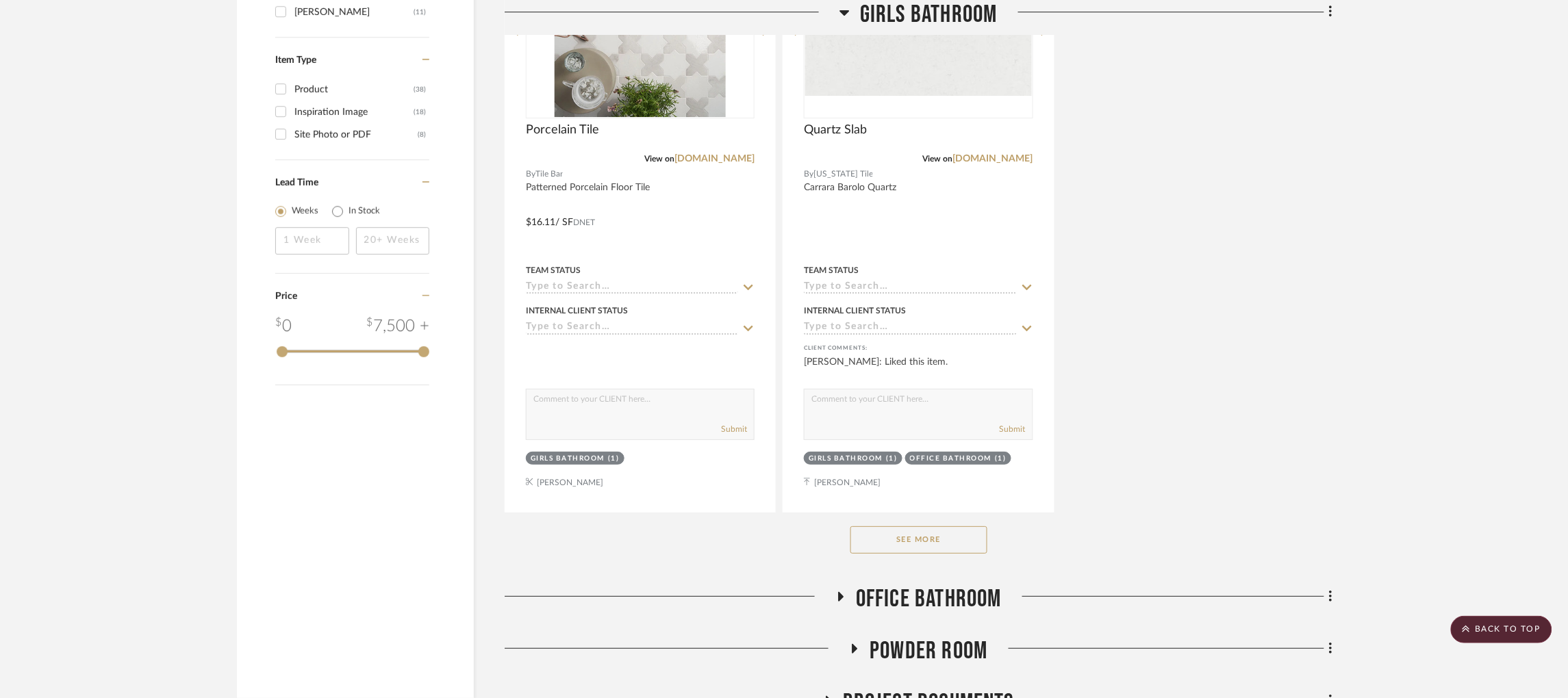
click at [921, 550] on button "See More" at bounding box center [918, 540] width 137 height 27
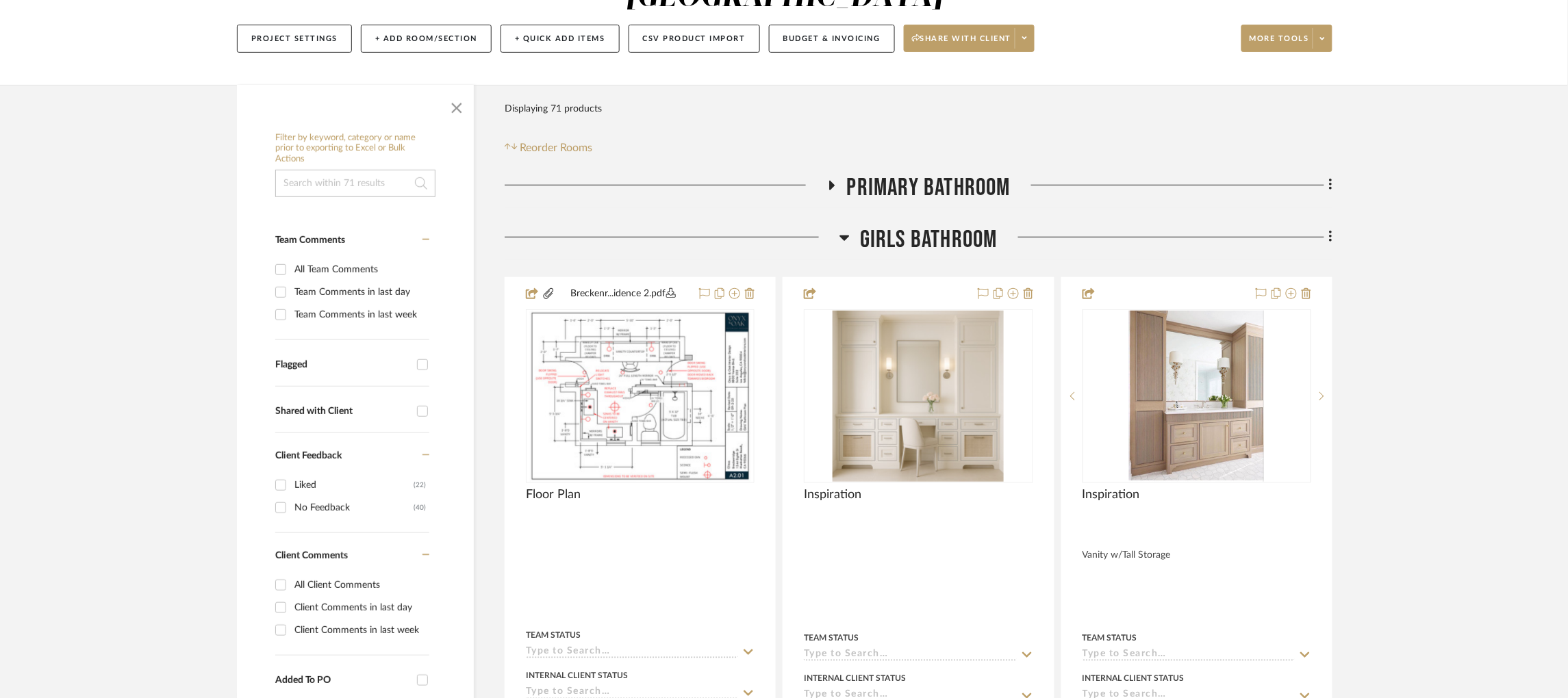
scroll to position [185, 0]
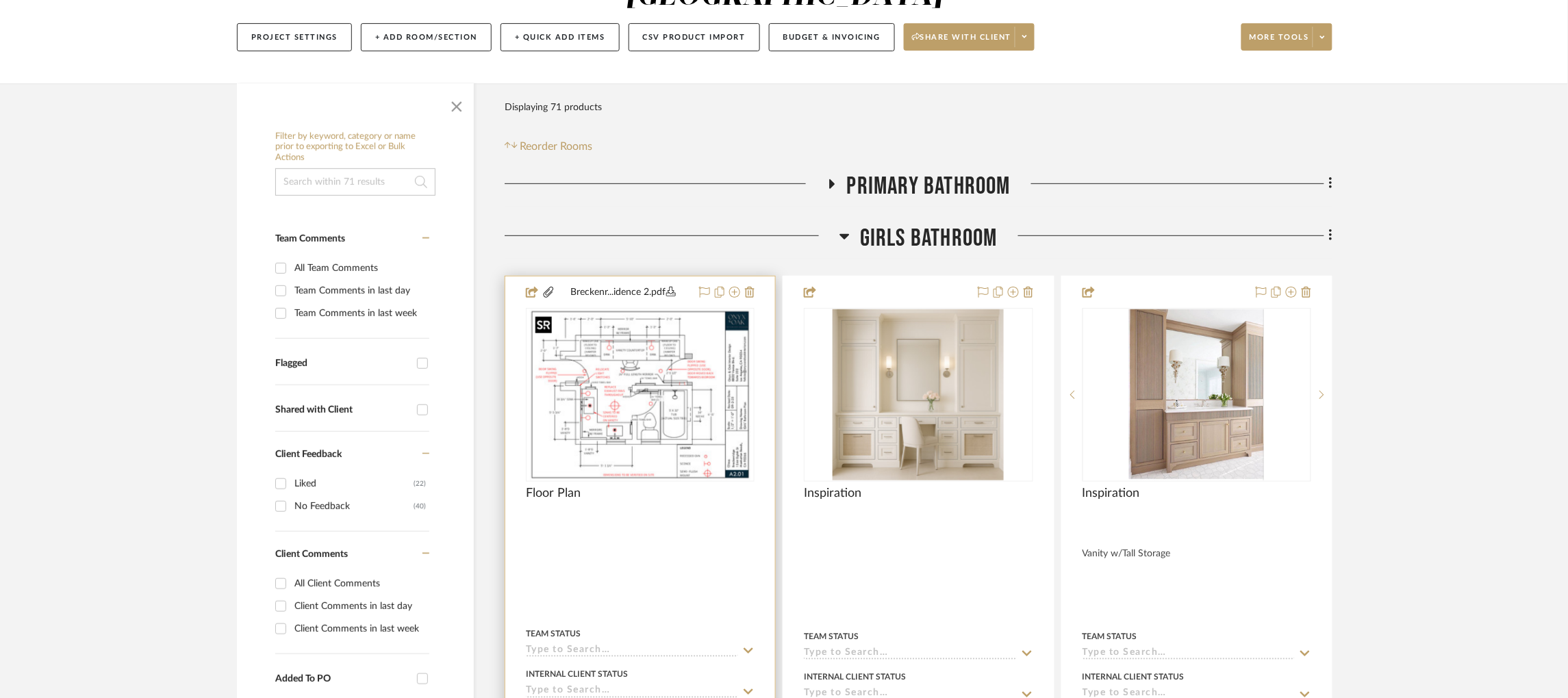
click at [668, 394] on img "0" at bounding box center [640, 395] width 222 height 171
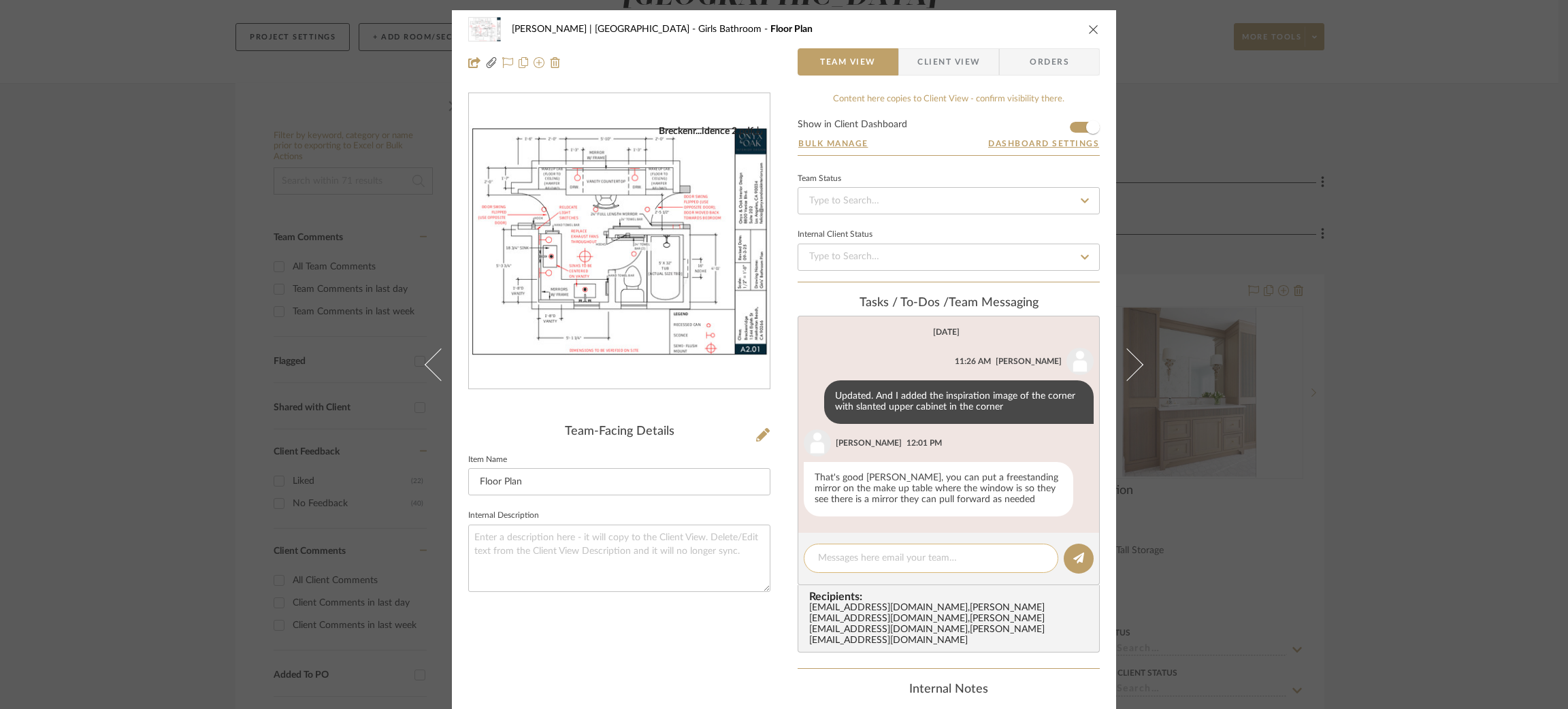
click at [872, 557] on textarea at bounding box center [931, 559] width 226 height 14
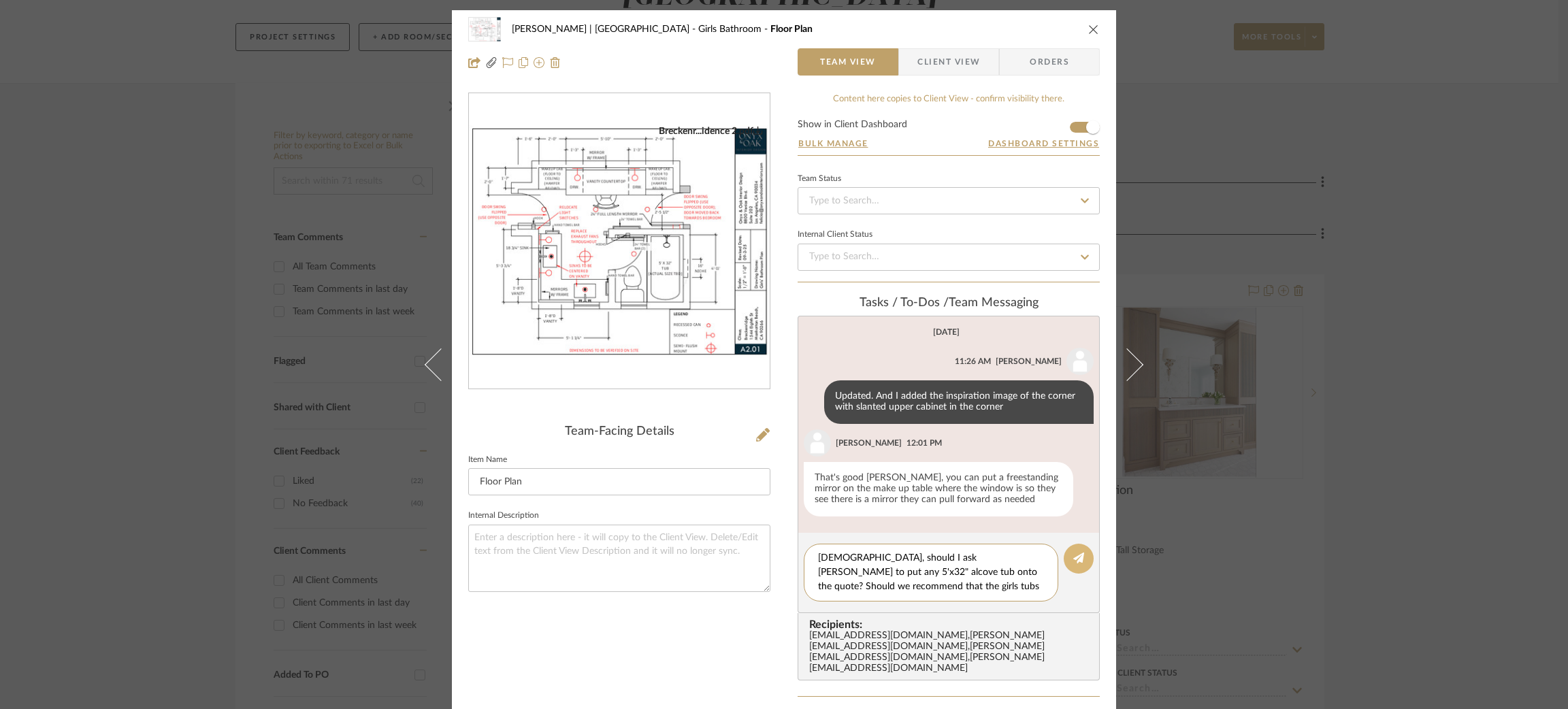
type textarea "Ladies, should I ask Debra to put any 5'x32" alcove tub onto the quote? Should …"
click at [1076, 557] on icon at bounding box center [1079, 558] width 11 height 11
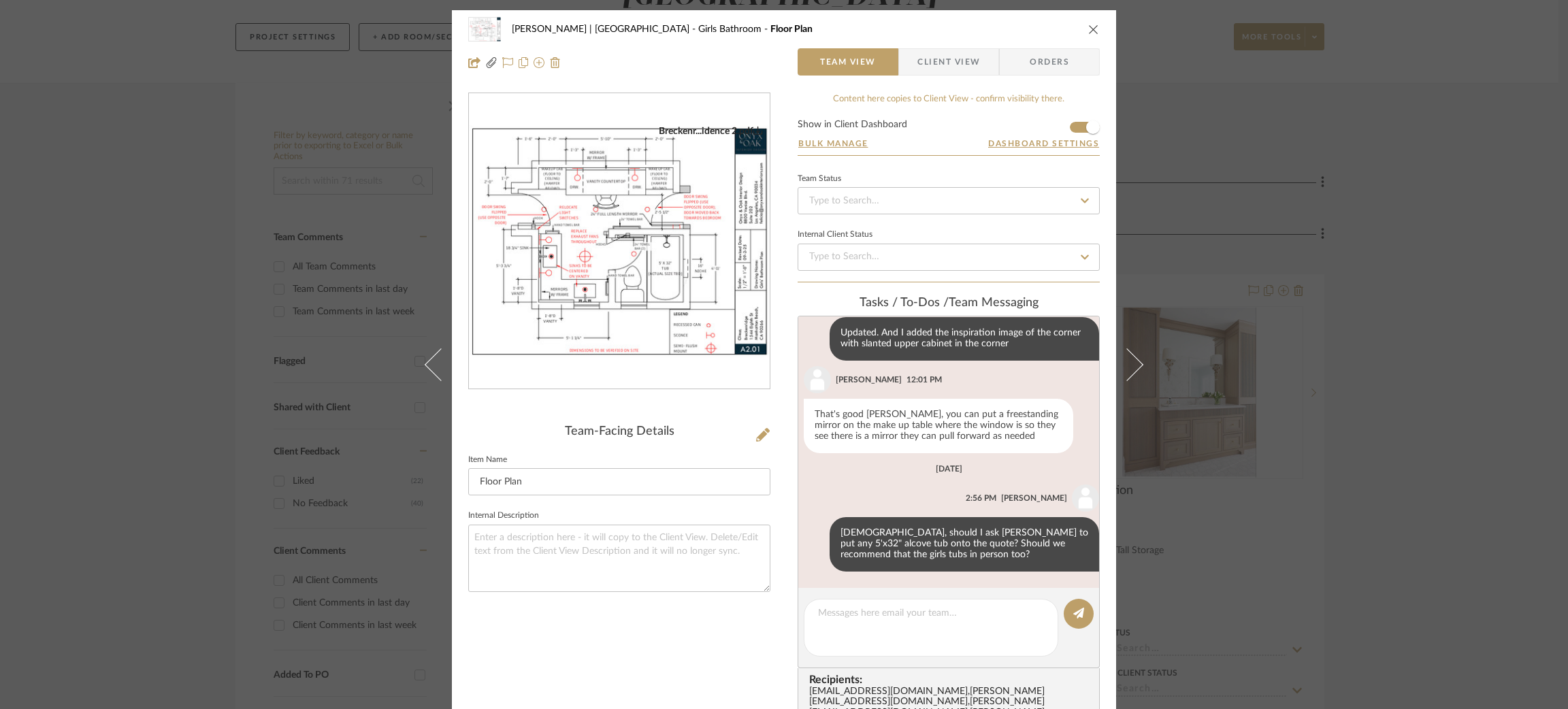
click at [1402, 187] on div "Breckenridge-Tchen | Manhattan Beach Girls Bathroom Floor Plan Team View Client…" at bounding box center [784, 354] width 1568 height 709
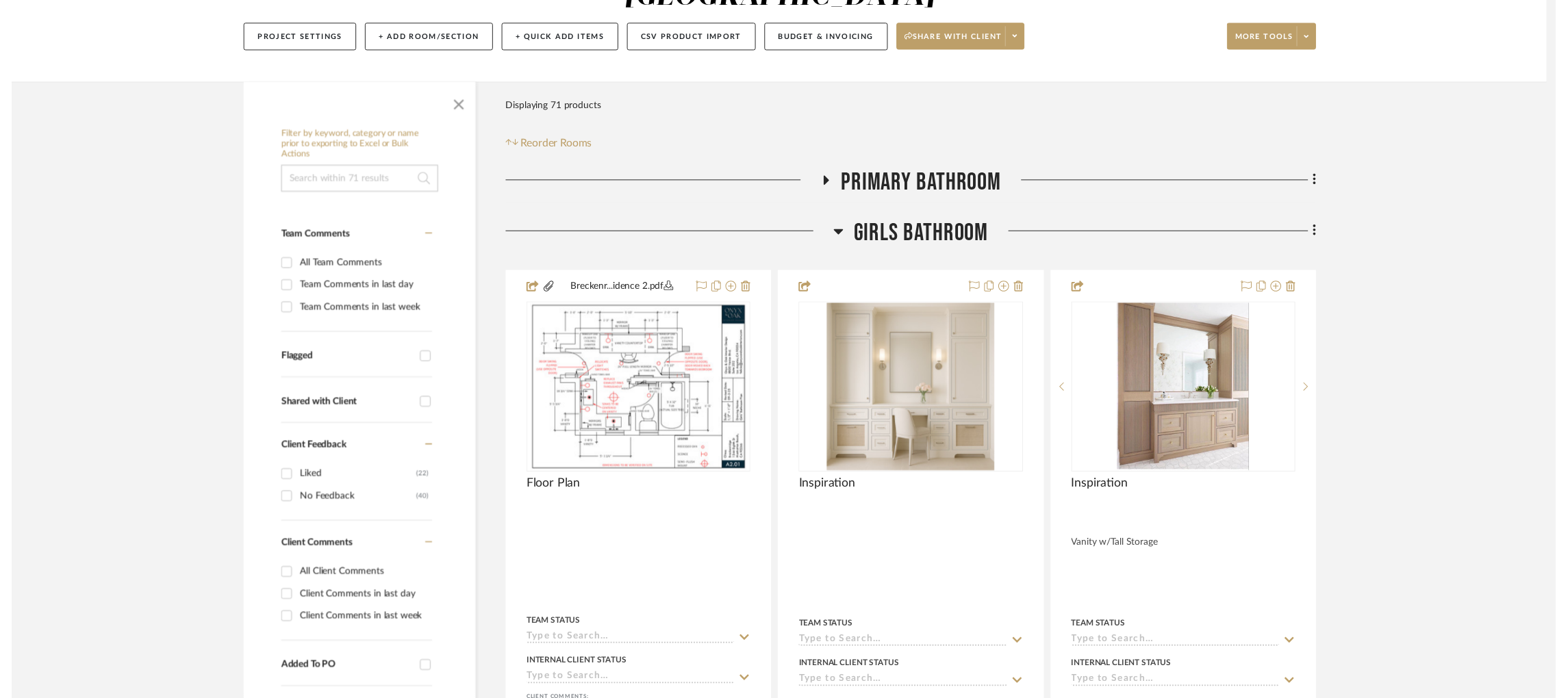
scroll to position [185, 0]
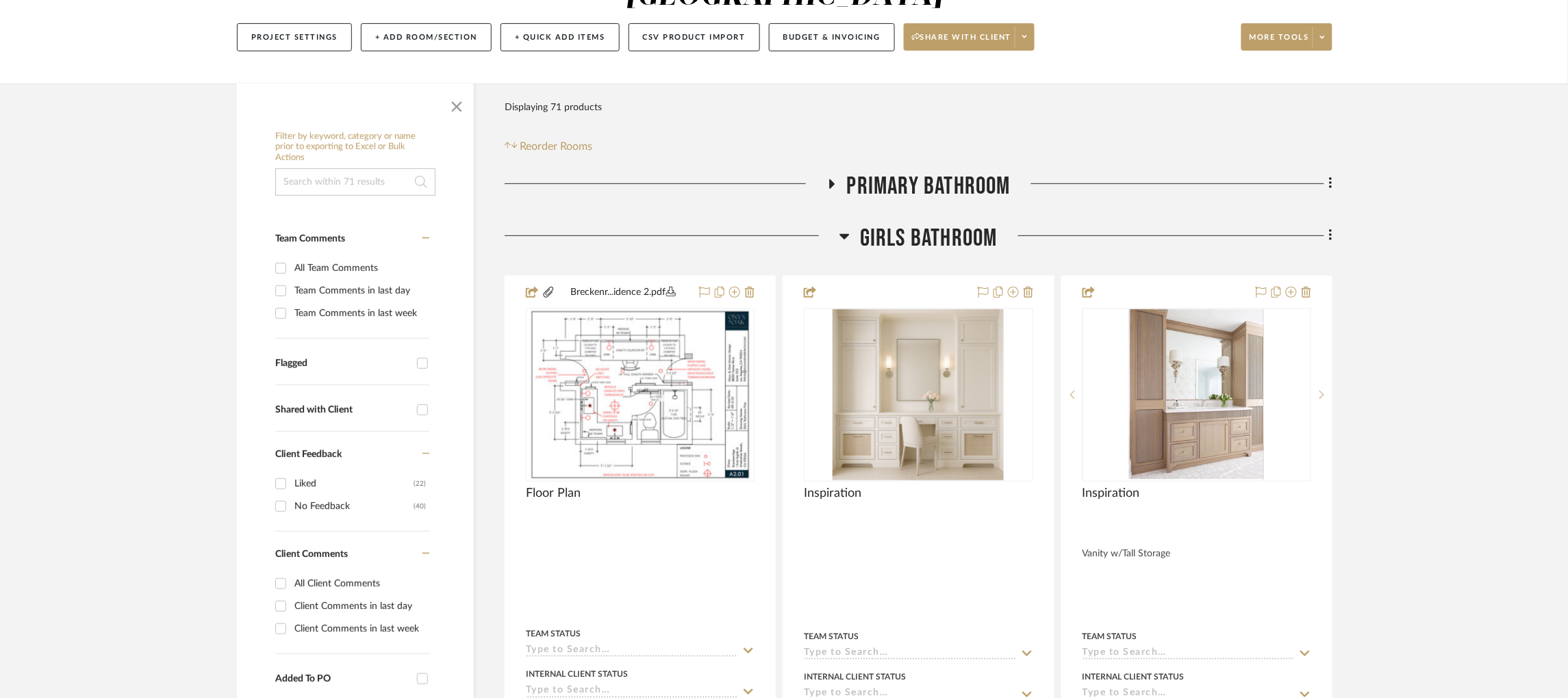
click at [845, 242] on icon at bounding box center [844, 236] width 10 height 16
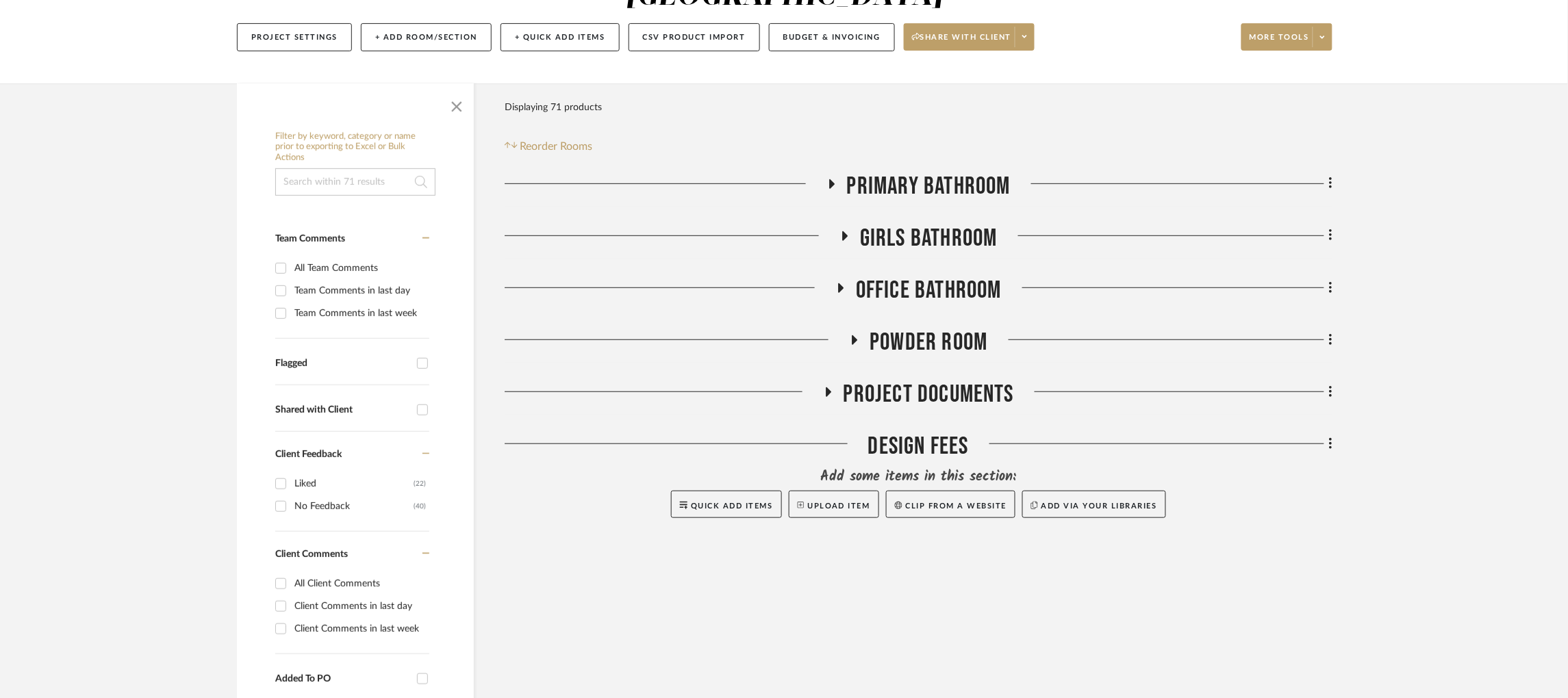
click at [828, 394] on icon at bounding box center [828, 392] width 6 height 10
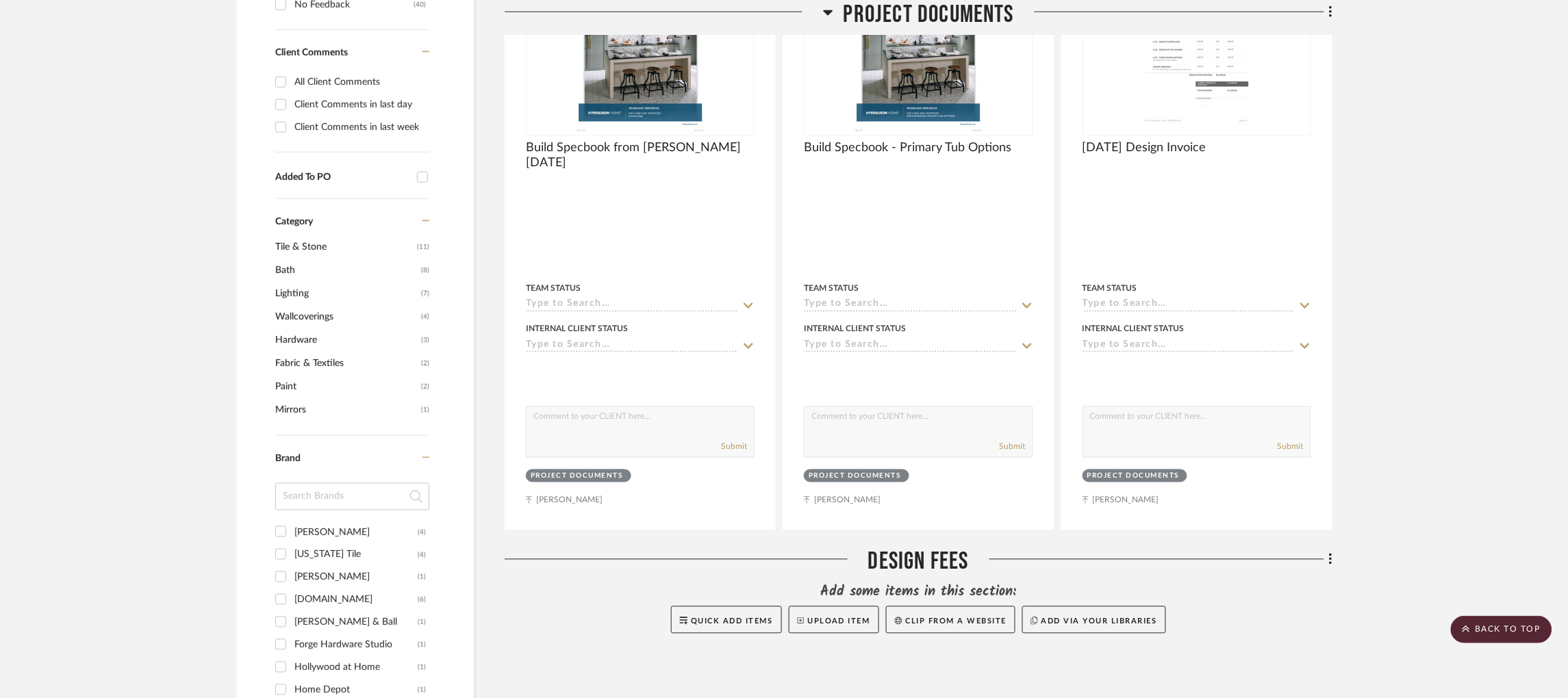
scroll to position [601, 0]
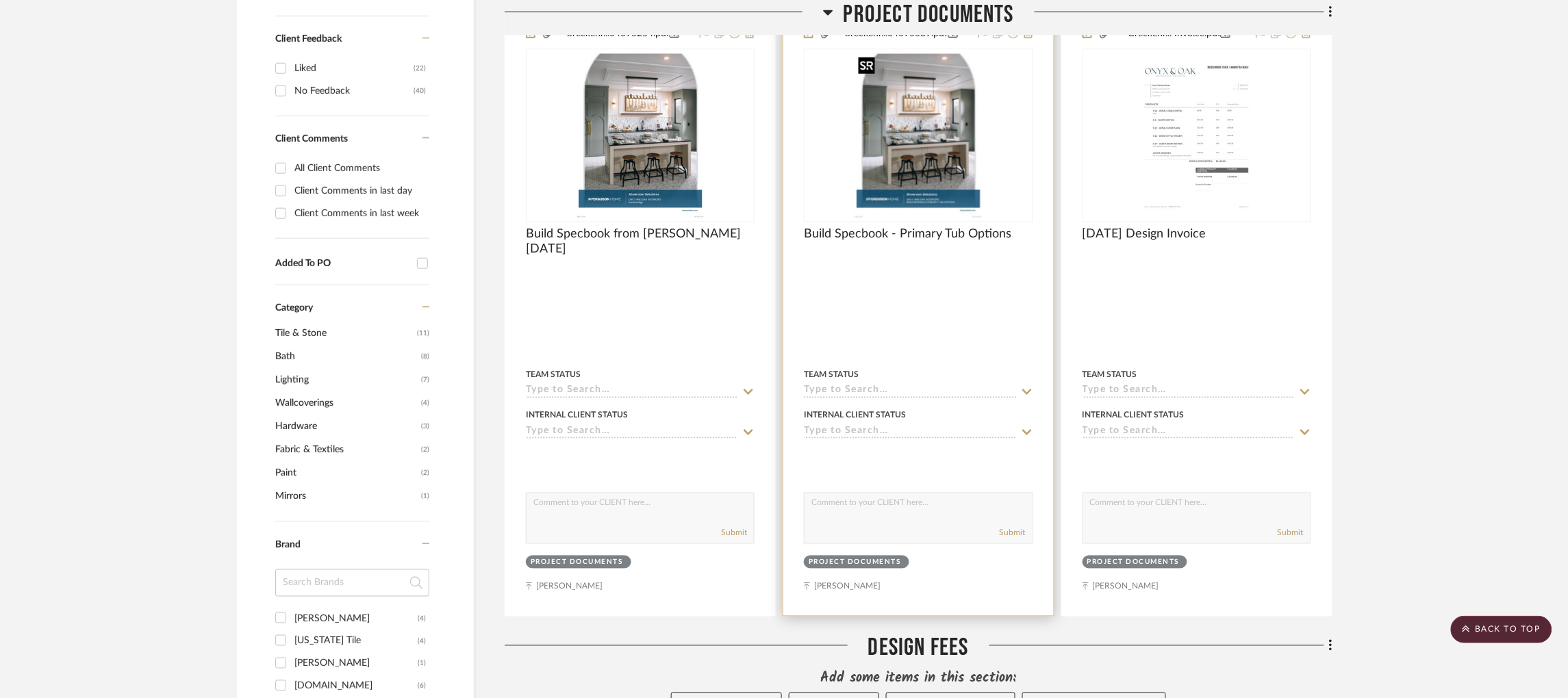
click at [0, 0] on img at bounding box center [0, 0] width 0 height 0
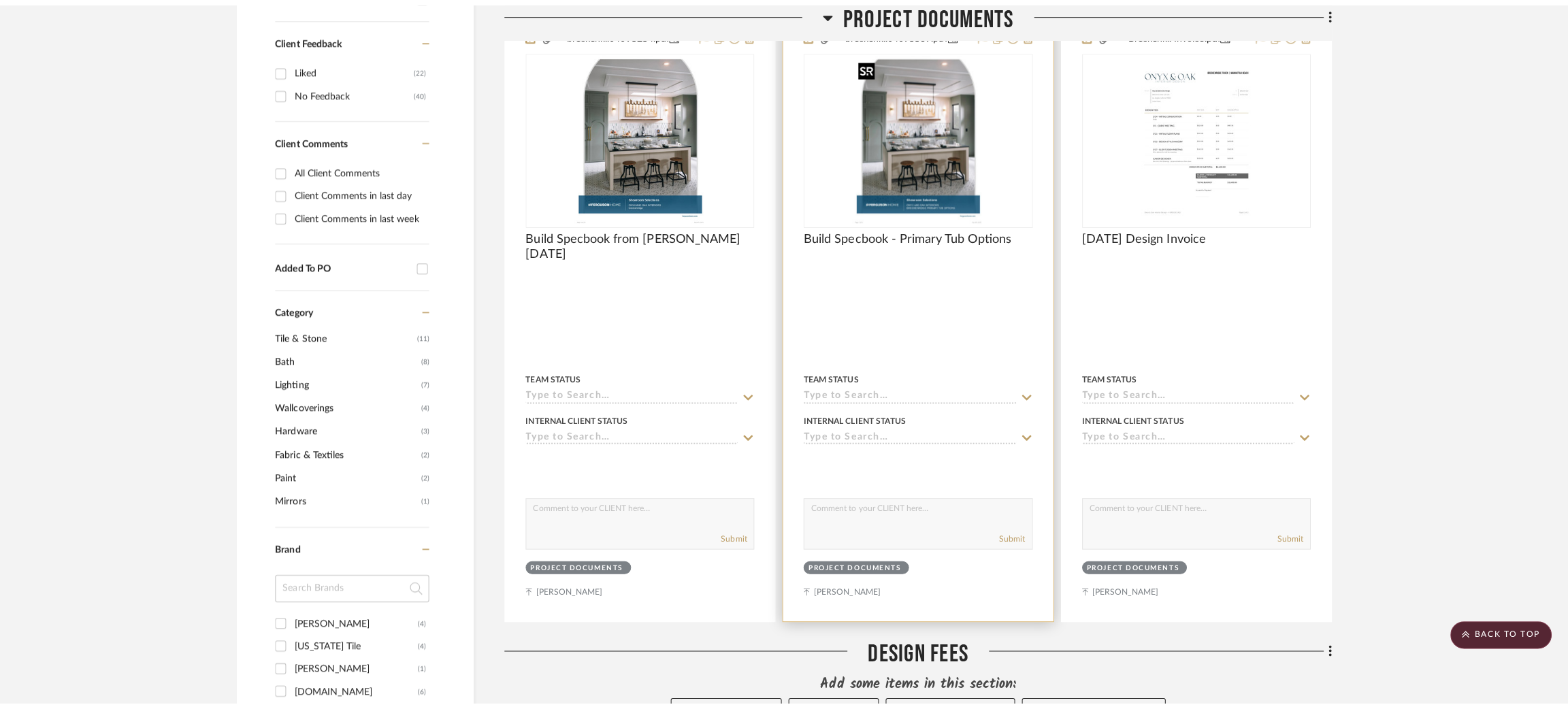
scroll to position [0, 0]
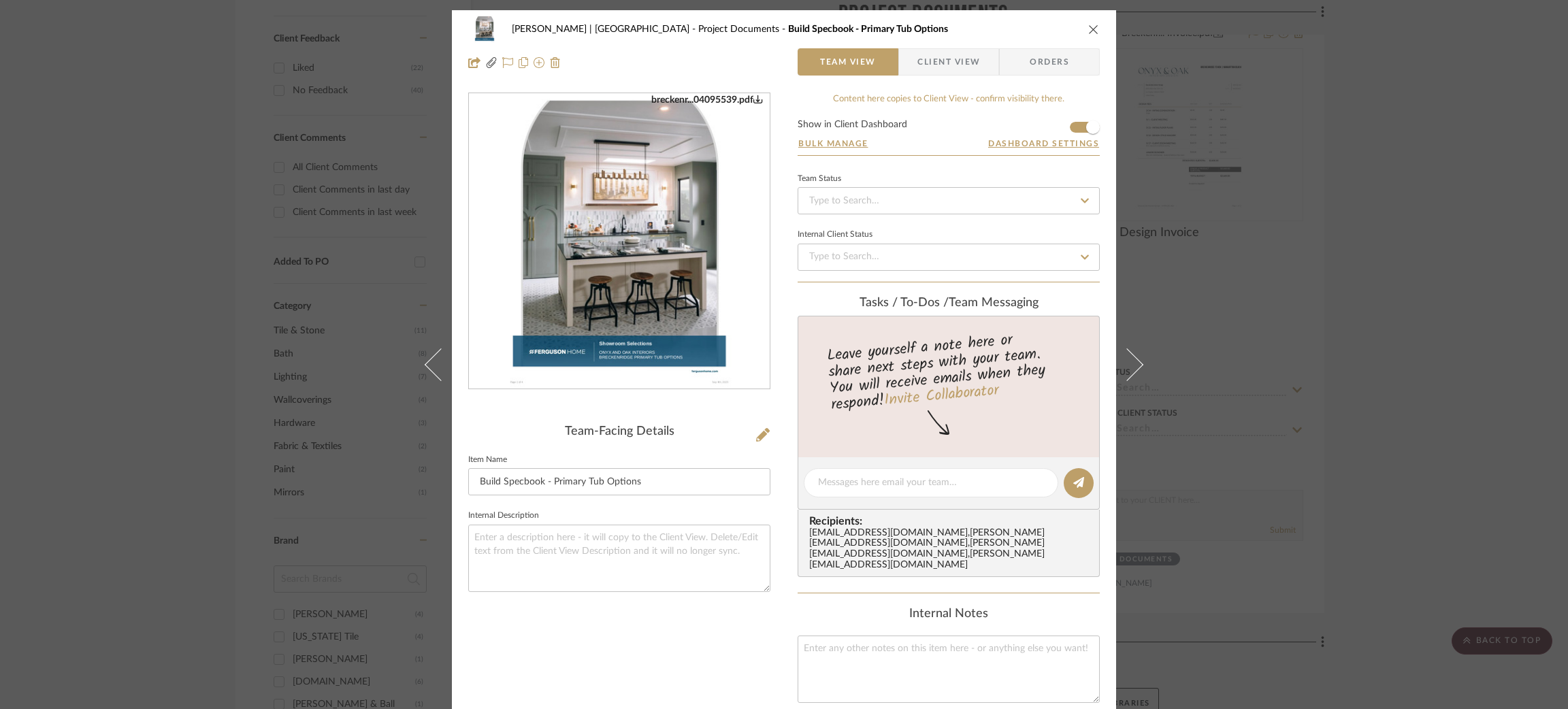
click at [620, 339] on img "0" at bounding box center [620, 241] width 229 height 295
click at [300, 82] on div "Breckenridge-Tchen | Manhattan Beach Project Documents Build Specbook - Primary…" at bounding box center [784, 354] width 1568 height 709
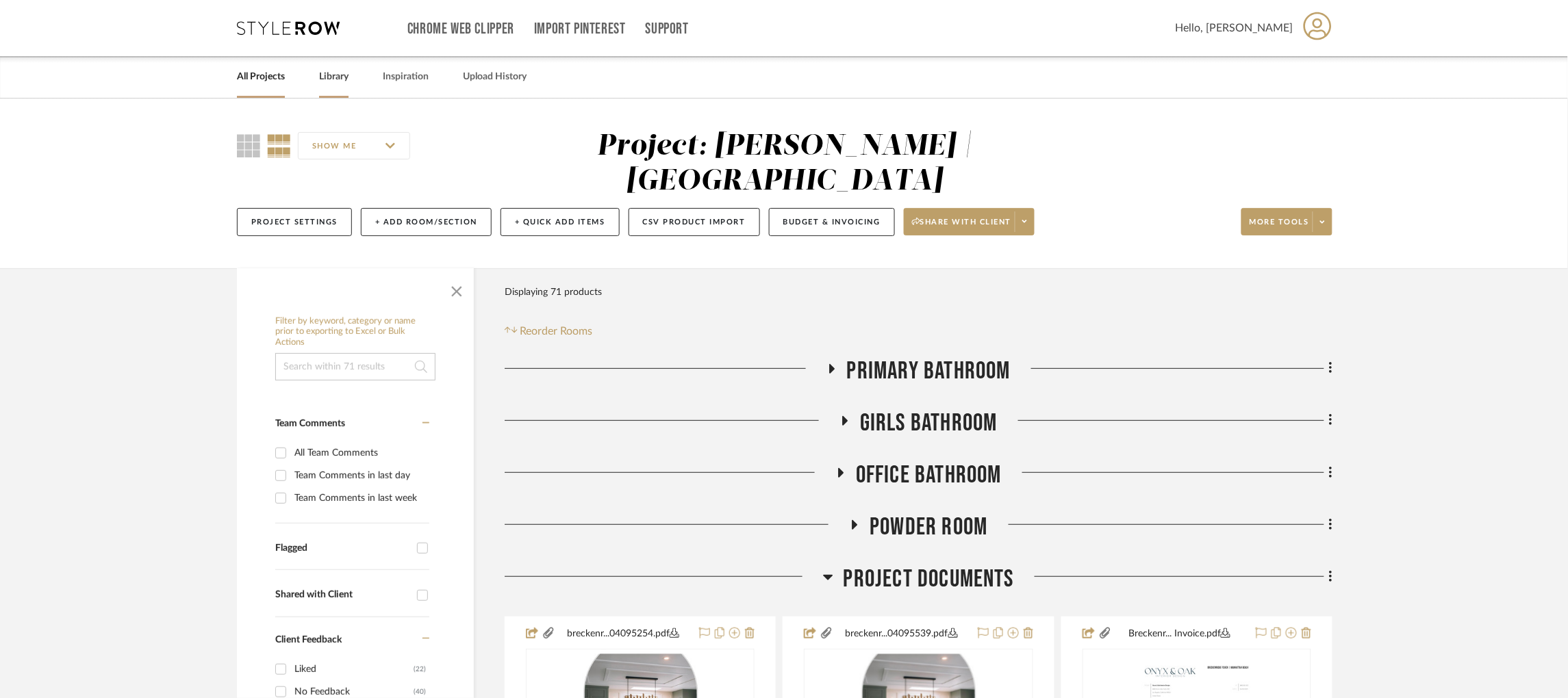
click at [325, 81] on link "Library" at bounding box center [334, 76] width 30 height 18
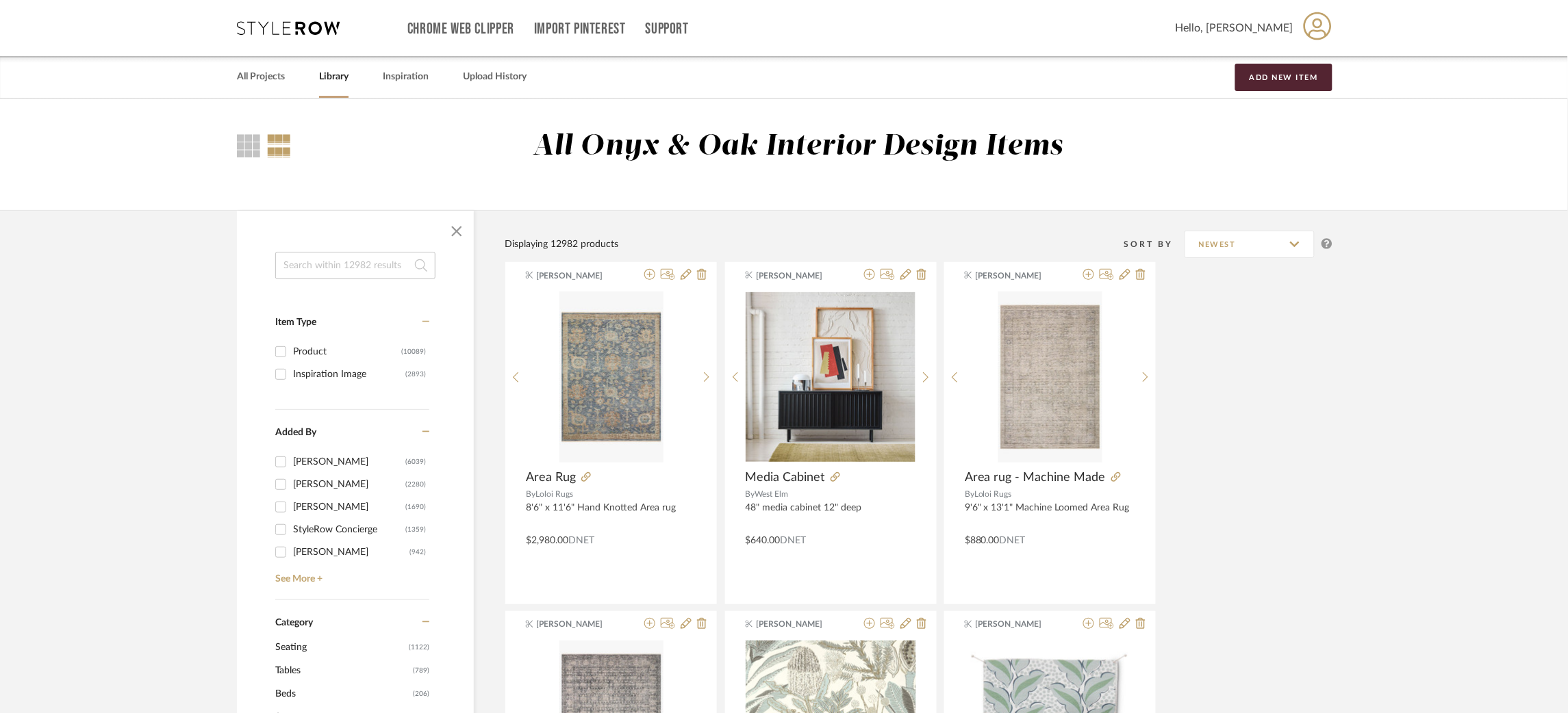
click at [321, 260] on input at bounding box center [355, 265] width 160 height 27
type input "home on center"
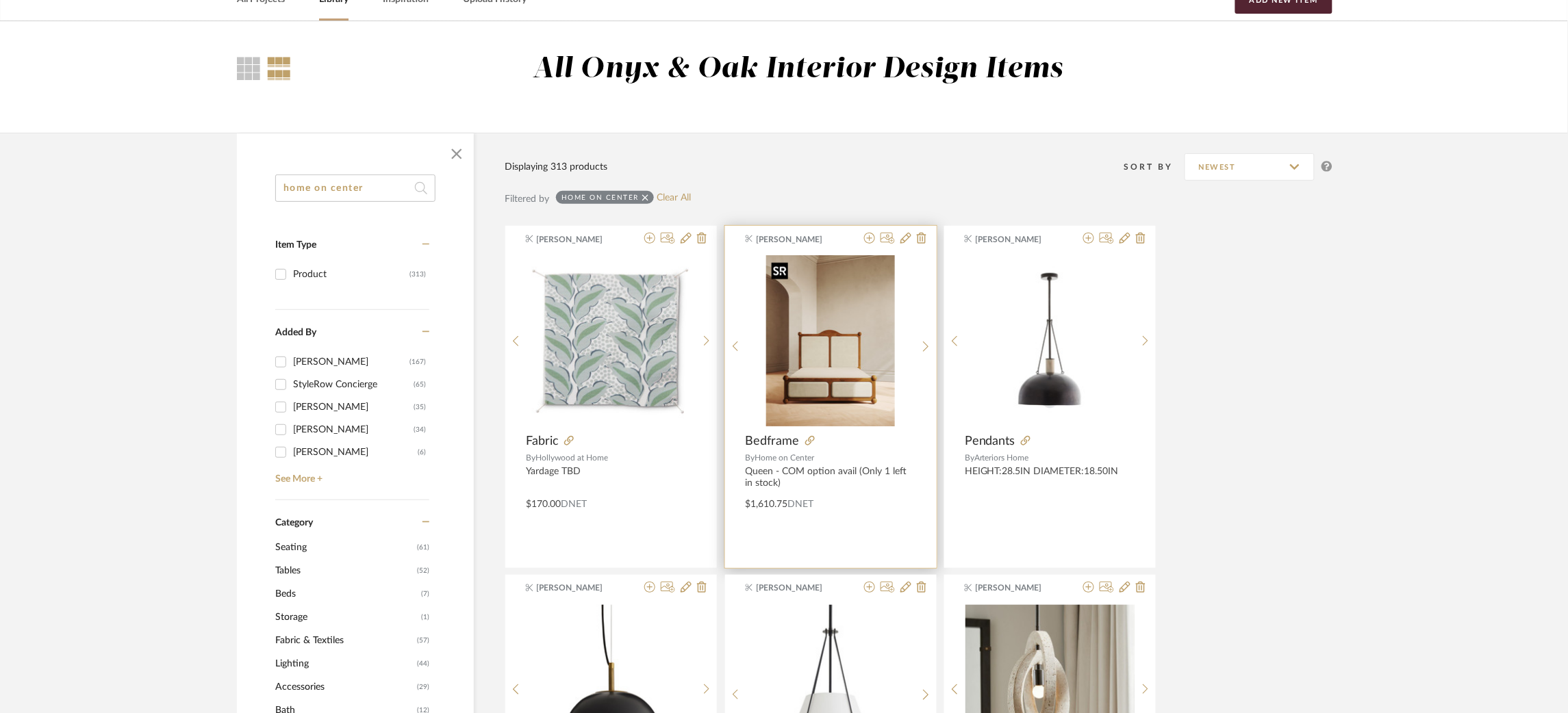
scroll to position [76, 0]
click at [864, 241] on icon at bounding box center [869, 239] width 11 height 11
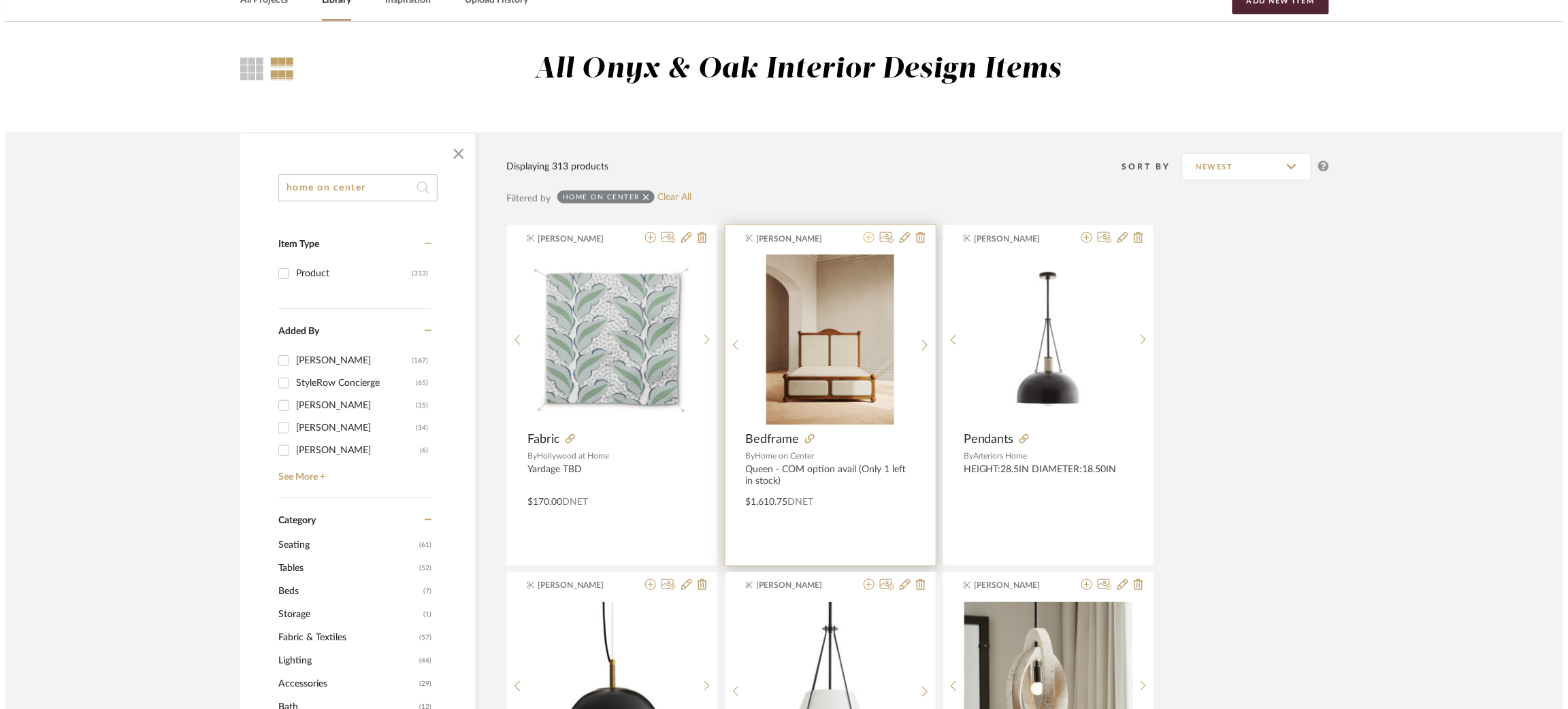
scroll to position [0, 0]
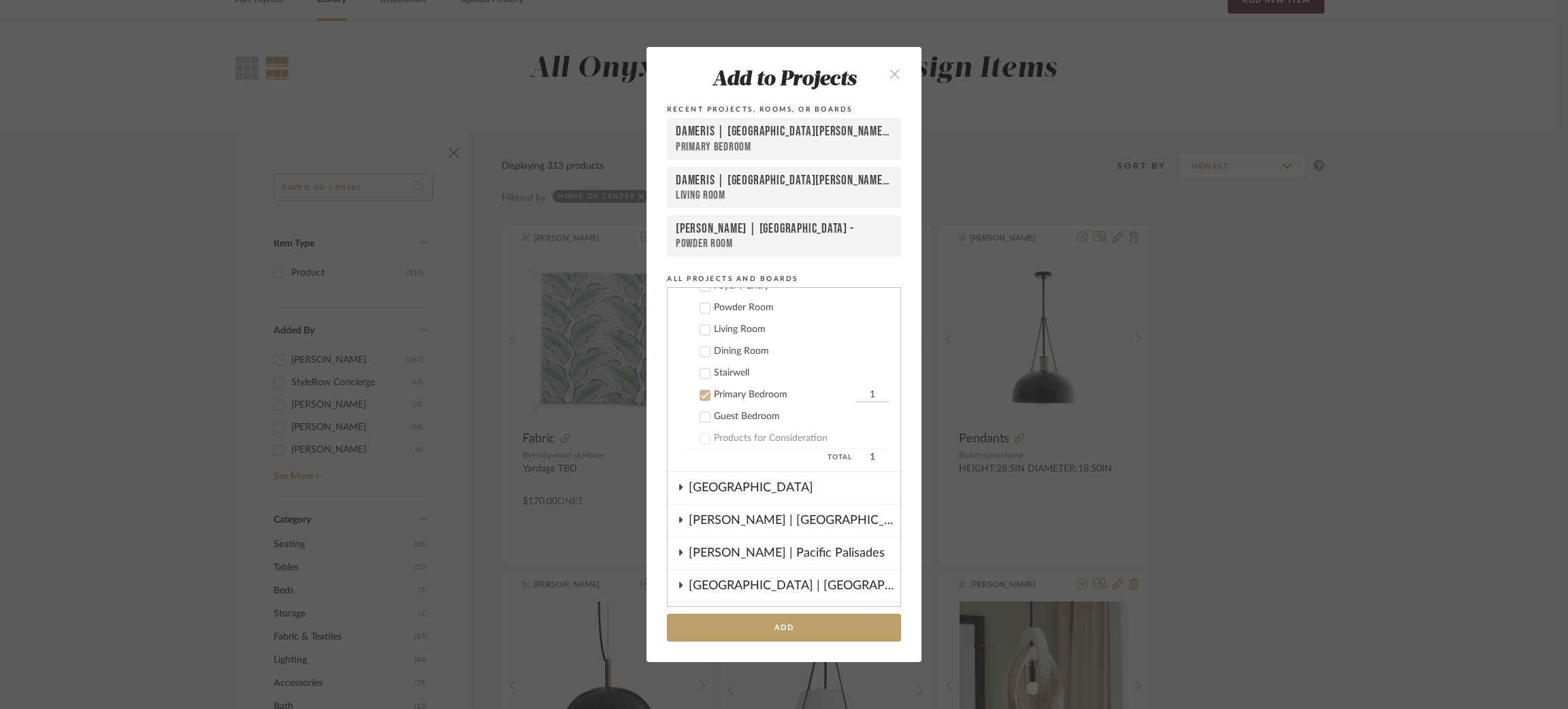
click at [700, 395] on icon at bounding box center [705, 396] width 10 height 10
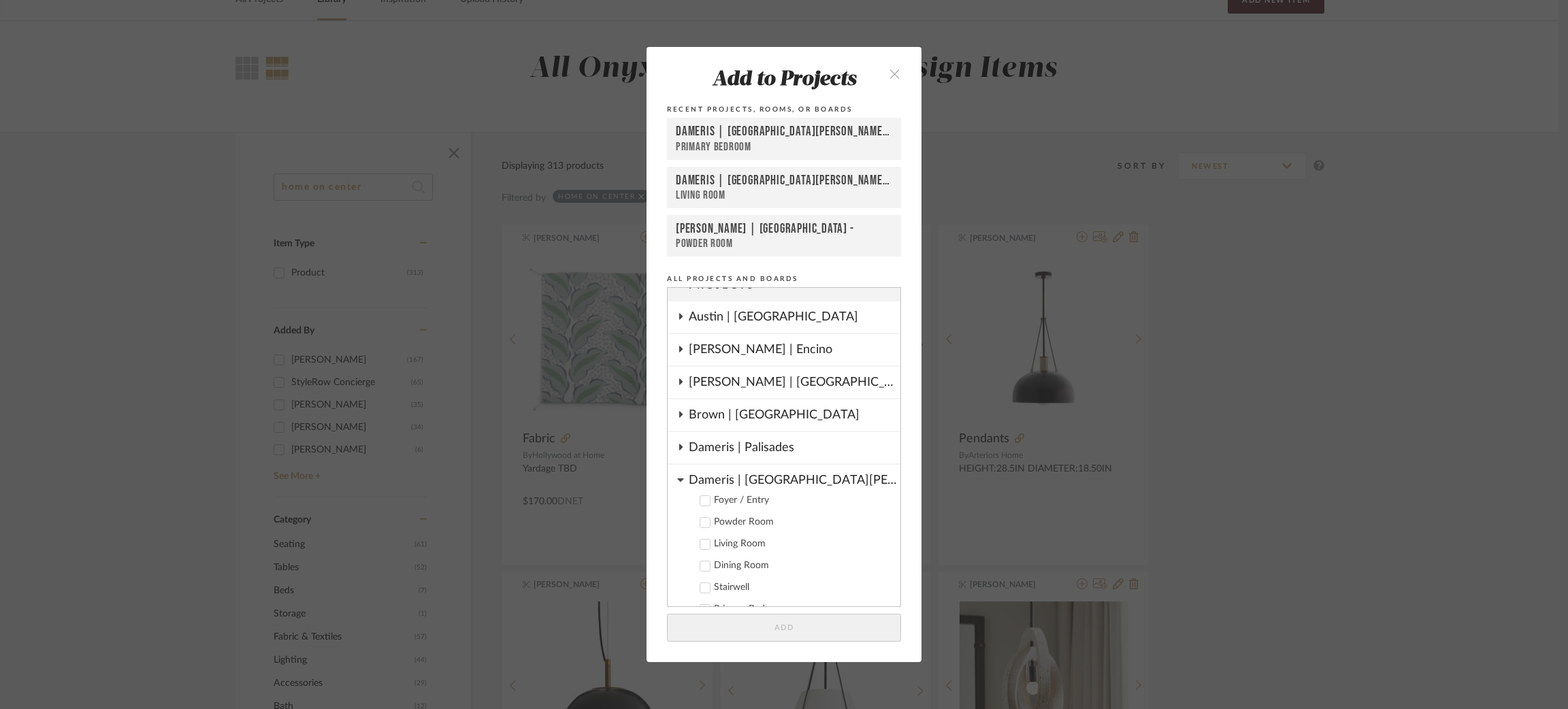
scroll to position [13, 0]
click at [679, 483] on icon at bounding box center [680, 484] width 7 height 11
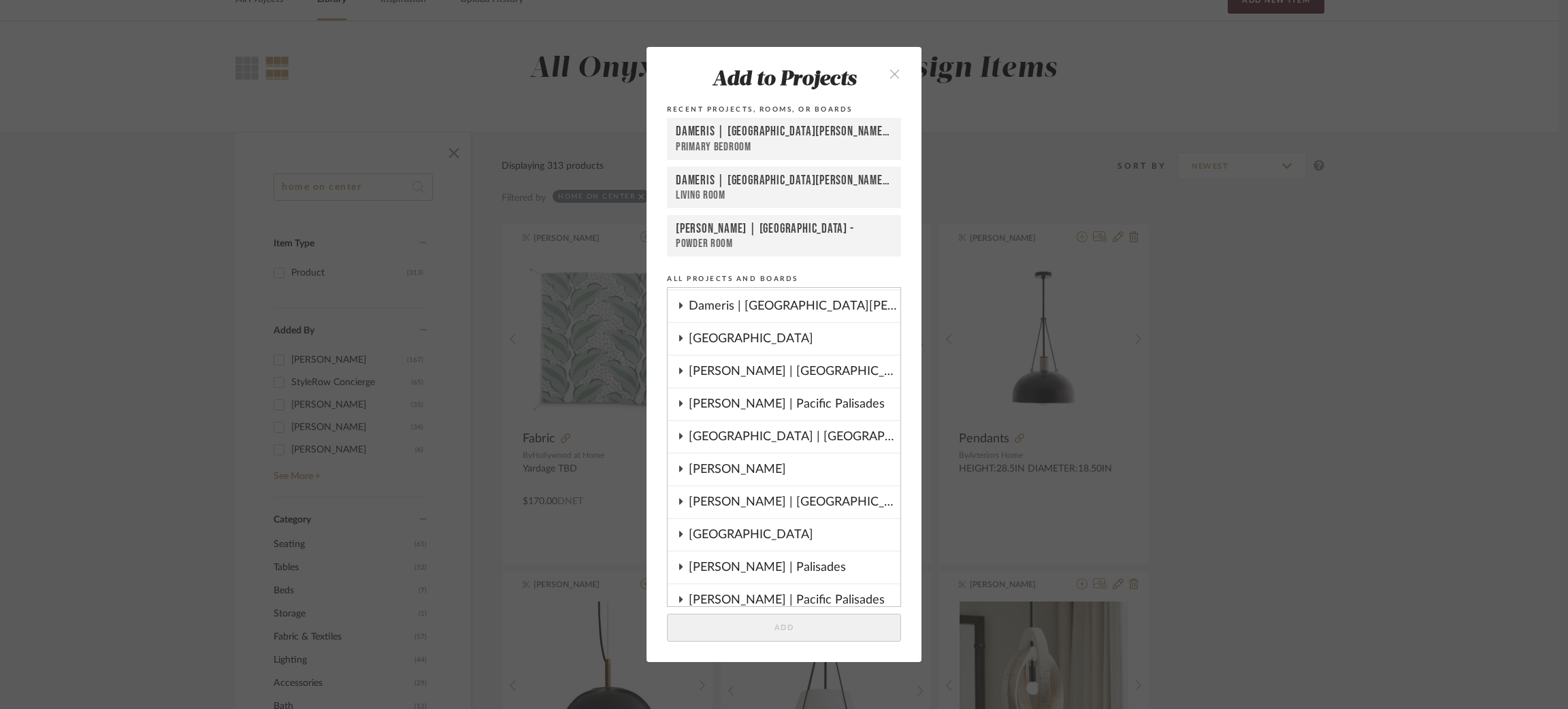
scroll to position [193, 0]
click at [689, 453] on div "[PERSON_NAME]" at bounding box center [795, 468] width 212 height 31
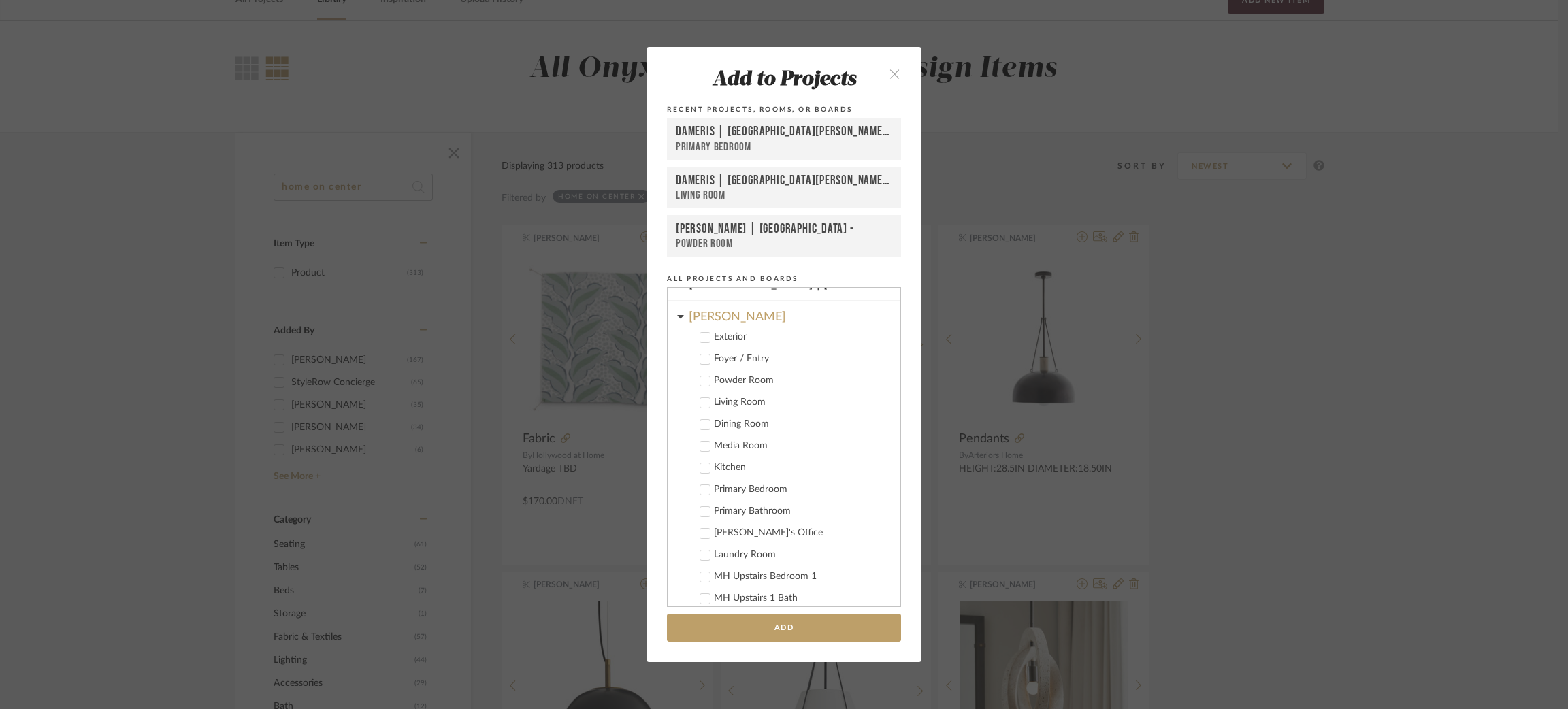
scroll to position [352, 0]
click at [700, 500] on icon at bounding box center [705, 504] width 10 height 10
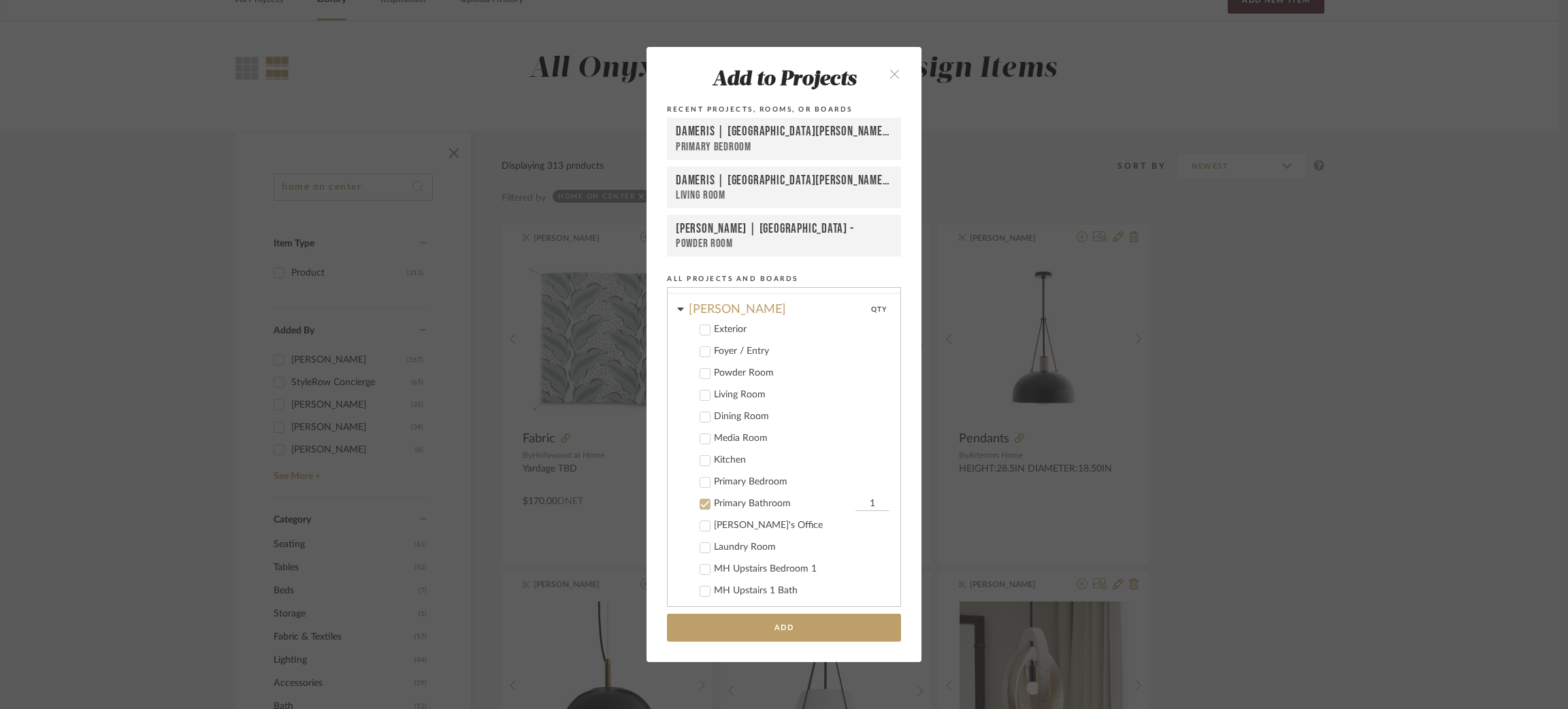
click at [700, 478] on icon at bounding box center [705, 483] width 10 height 10
click at [701, 501] on icon at bounding box center [705, 504] width 9 height 7
click at [760, 627] on button "Add" at bounding box center [784, 627] width 234 height 28
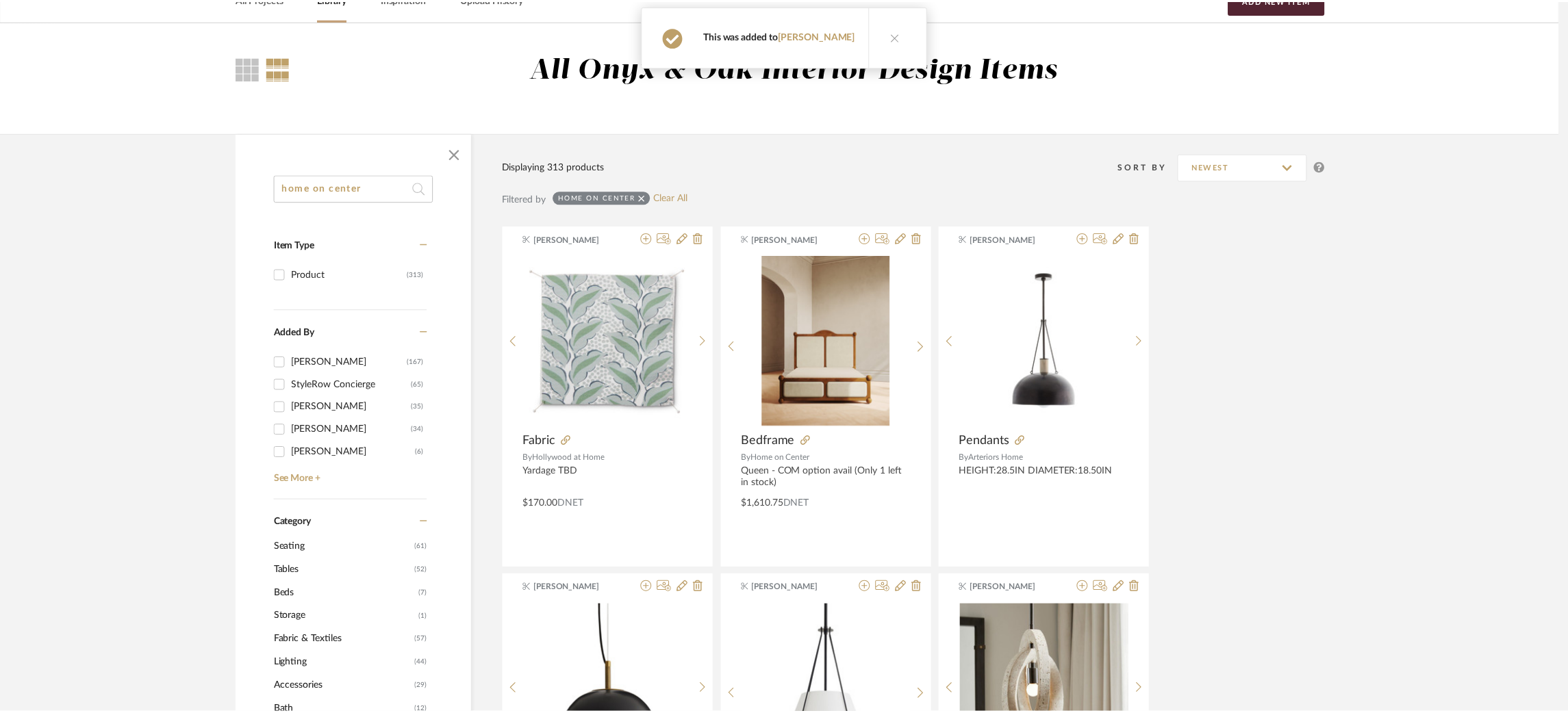
scroll to position [76, 0]
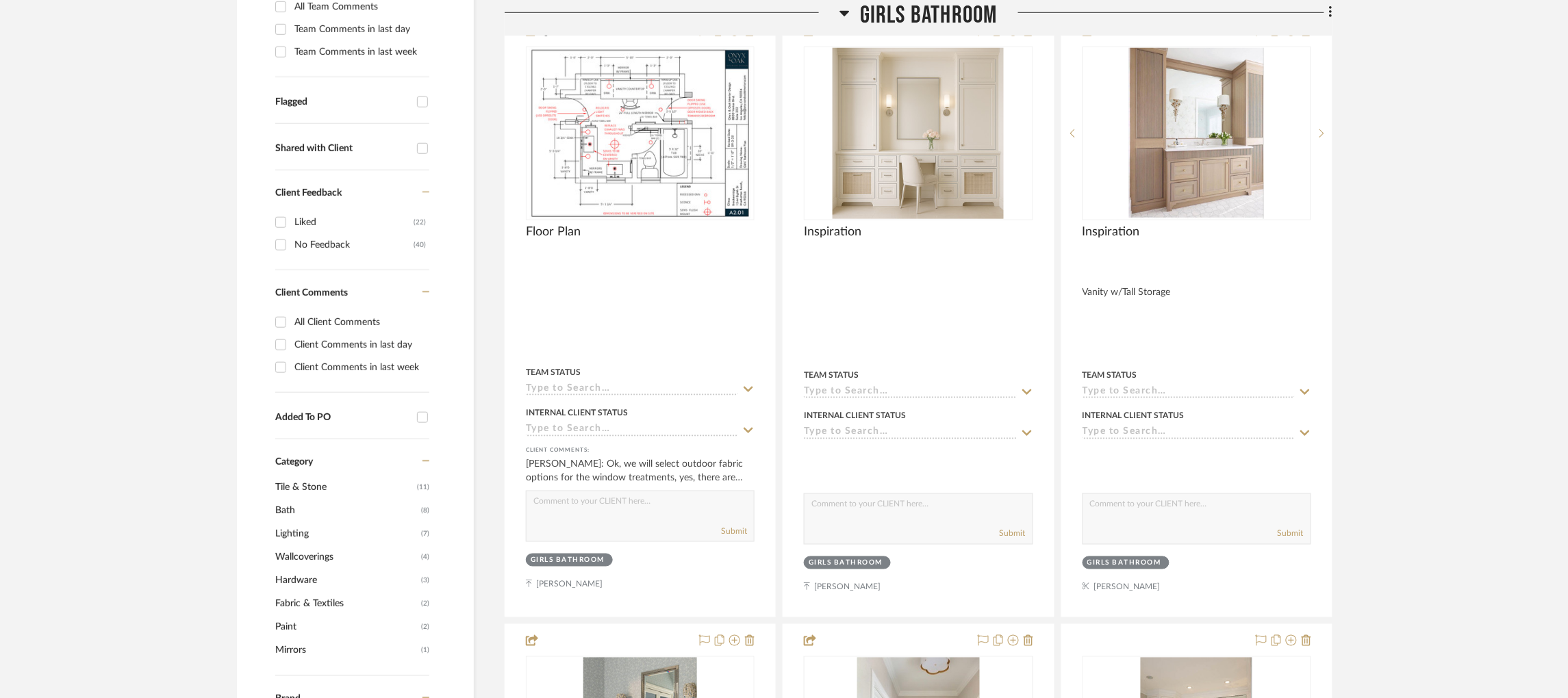
scroll to position [462, 0]
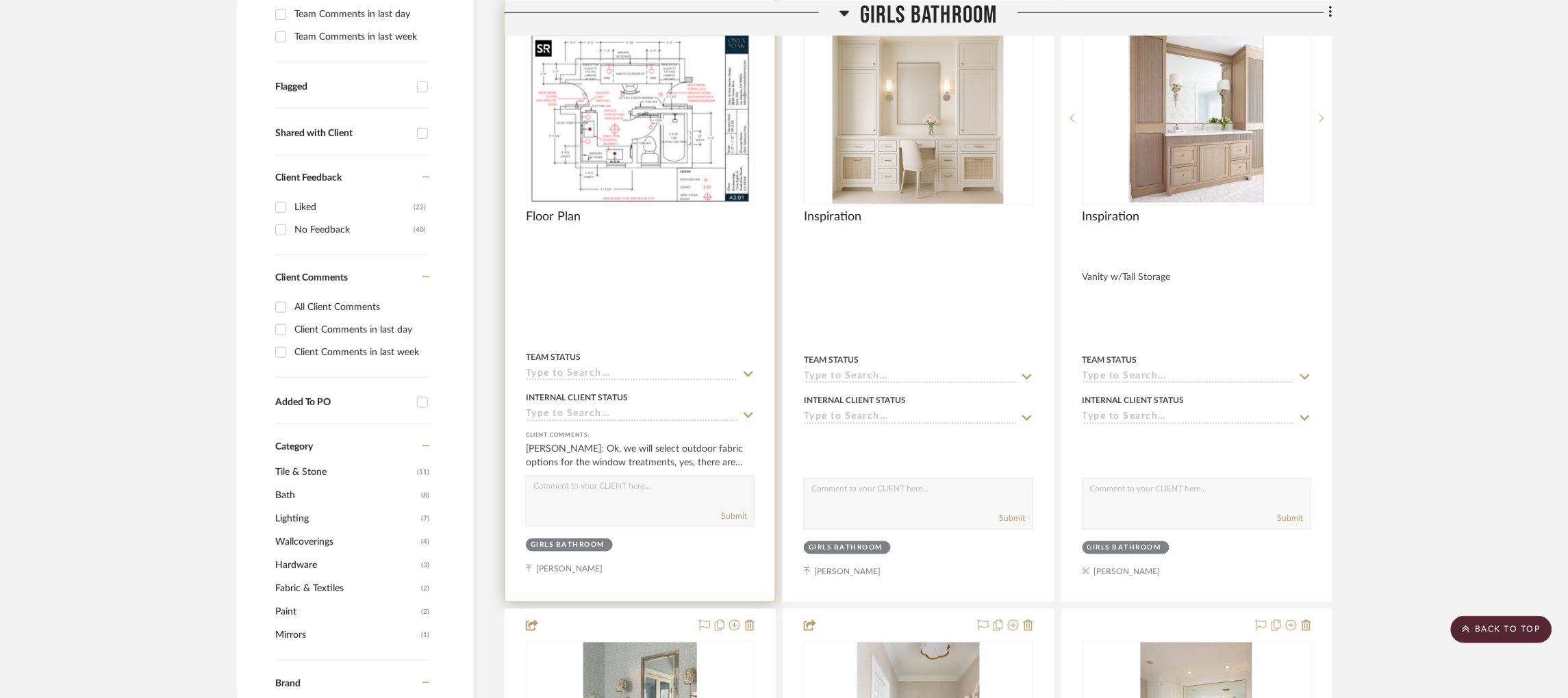
click at [675, 110] on img "0" at bounding box center [640, 118] width 222 height 171
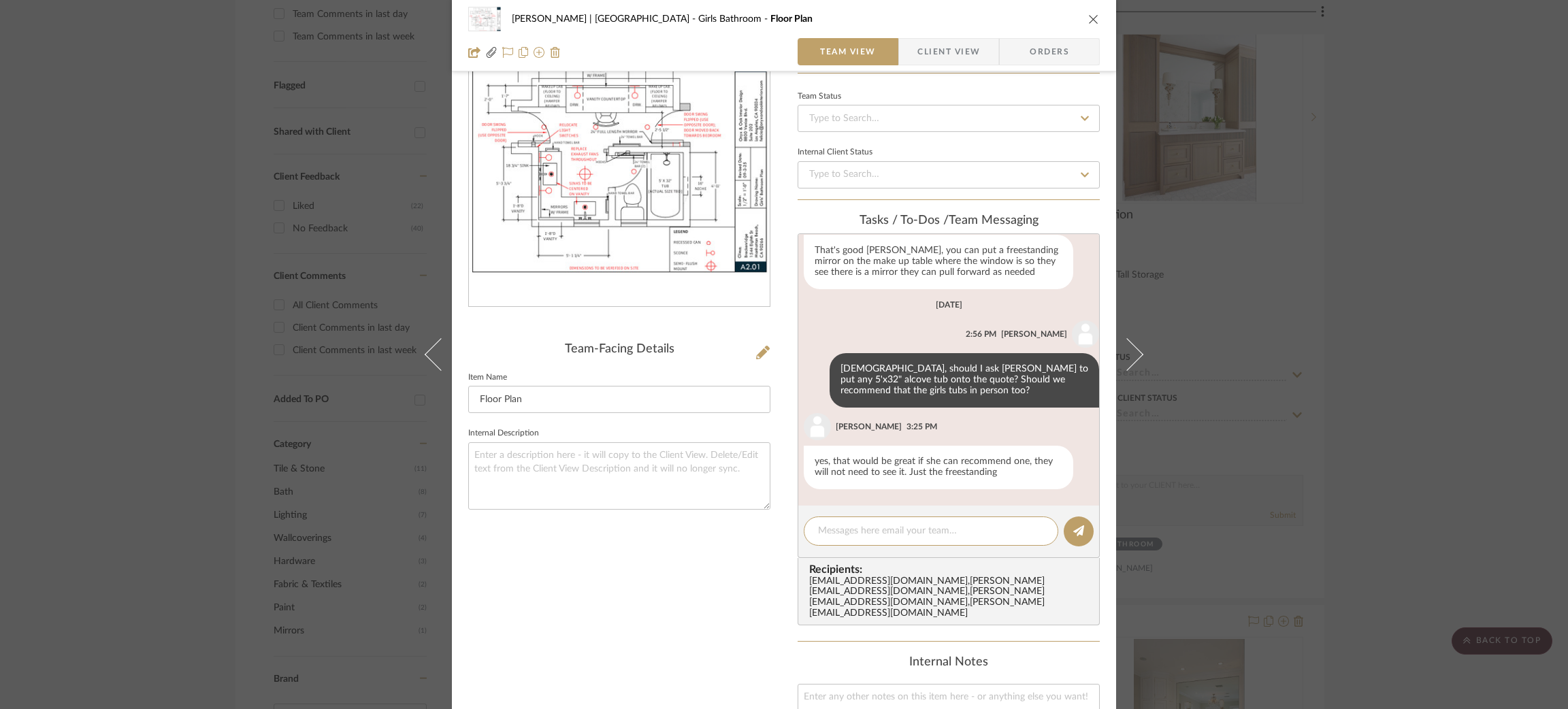
scroll to position [145, 0]
